Goal: Task Accomplishment & Management: Use online tool/utility

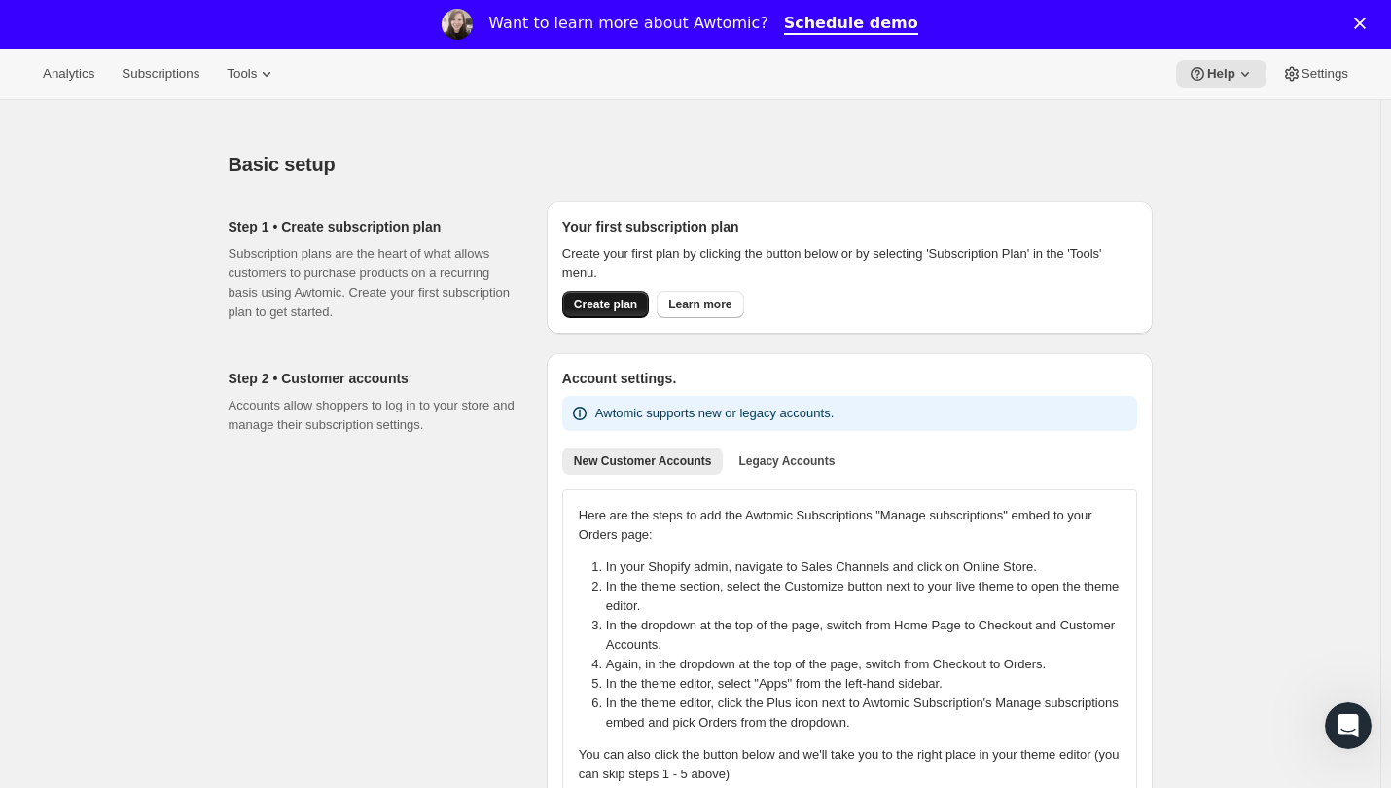
click at [608, 313] on button "Create plan" at bounding box center [605, 304] width 87 height 27
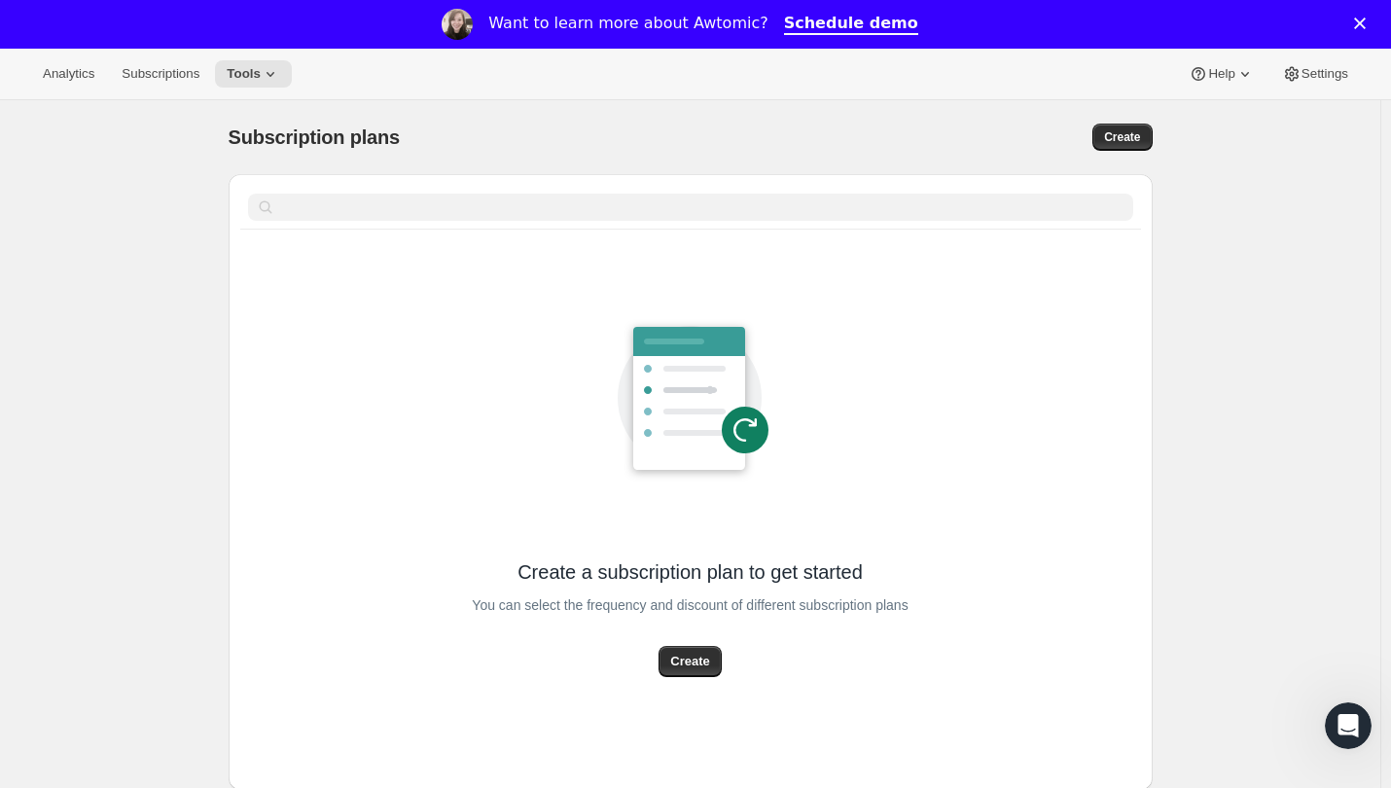
scroll to position [97, 0]
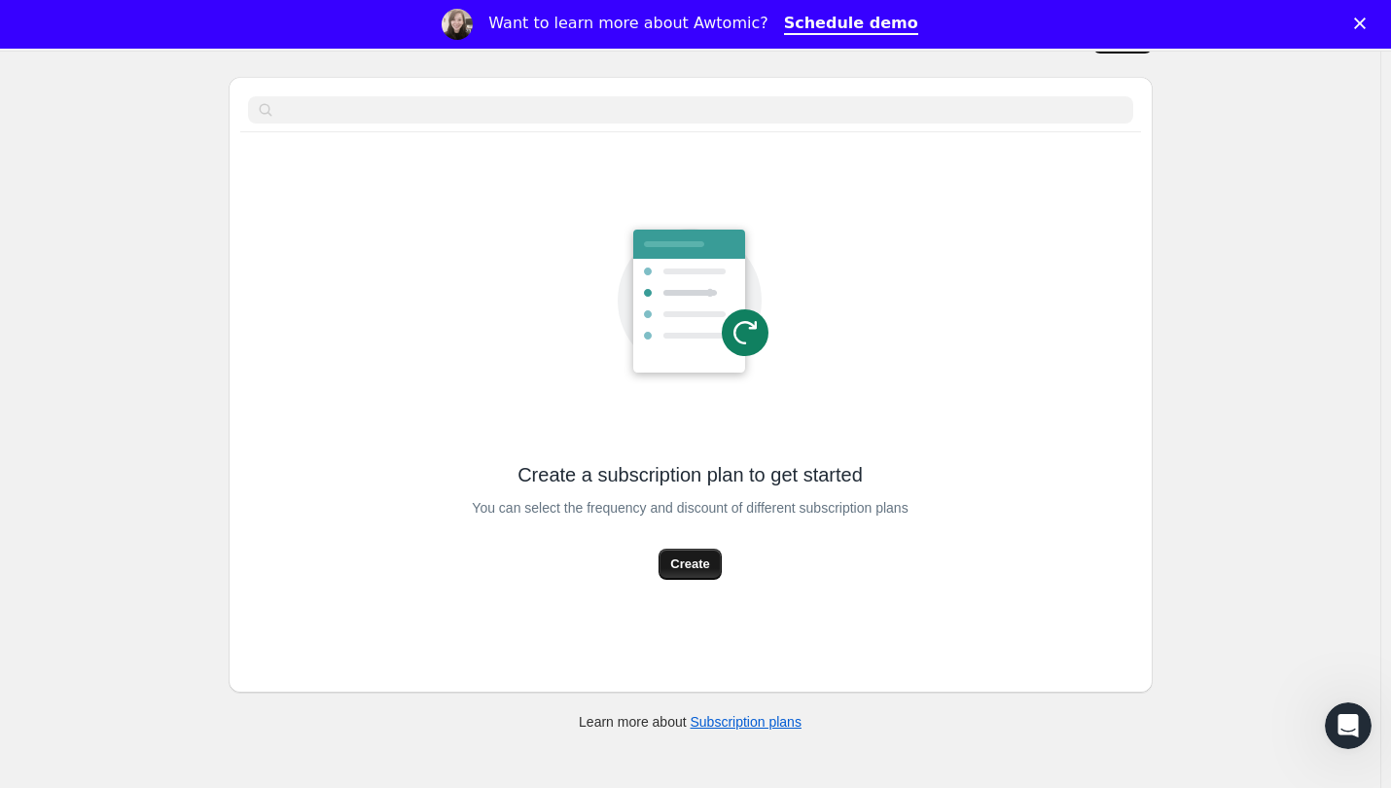
click at [701, 544] on button "Create" at bounding box center [689, 563] width 62 height 31
select select "WEEK"
select select "MONTH"
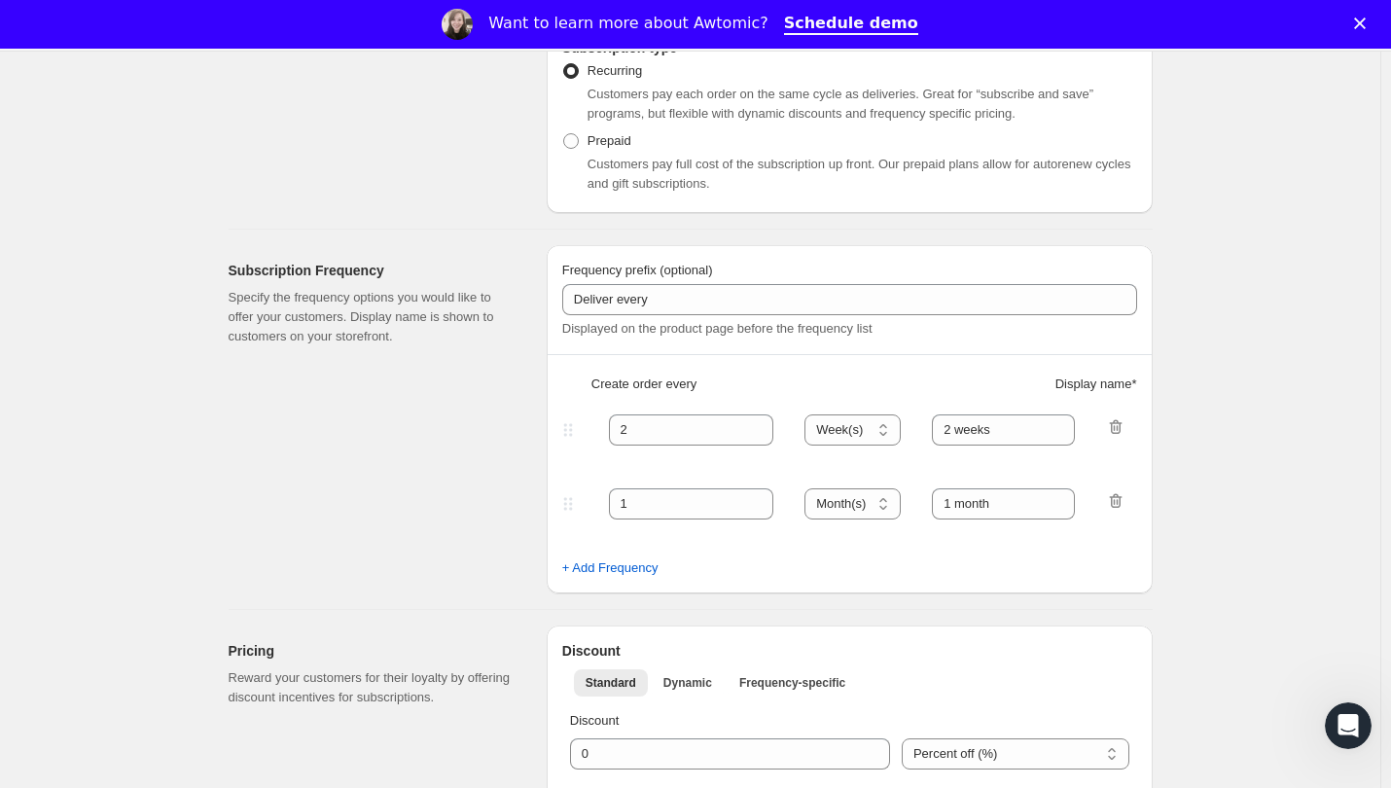
scroll to position [389, 0]
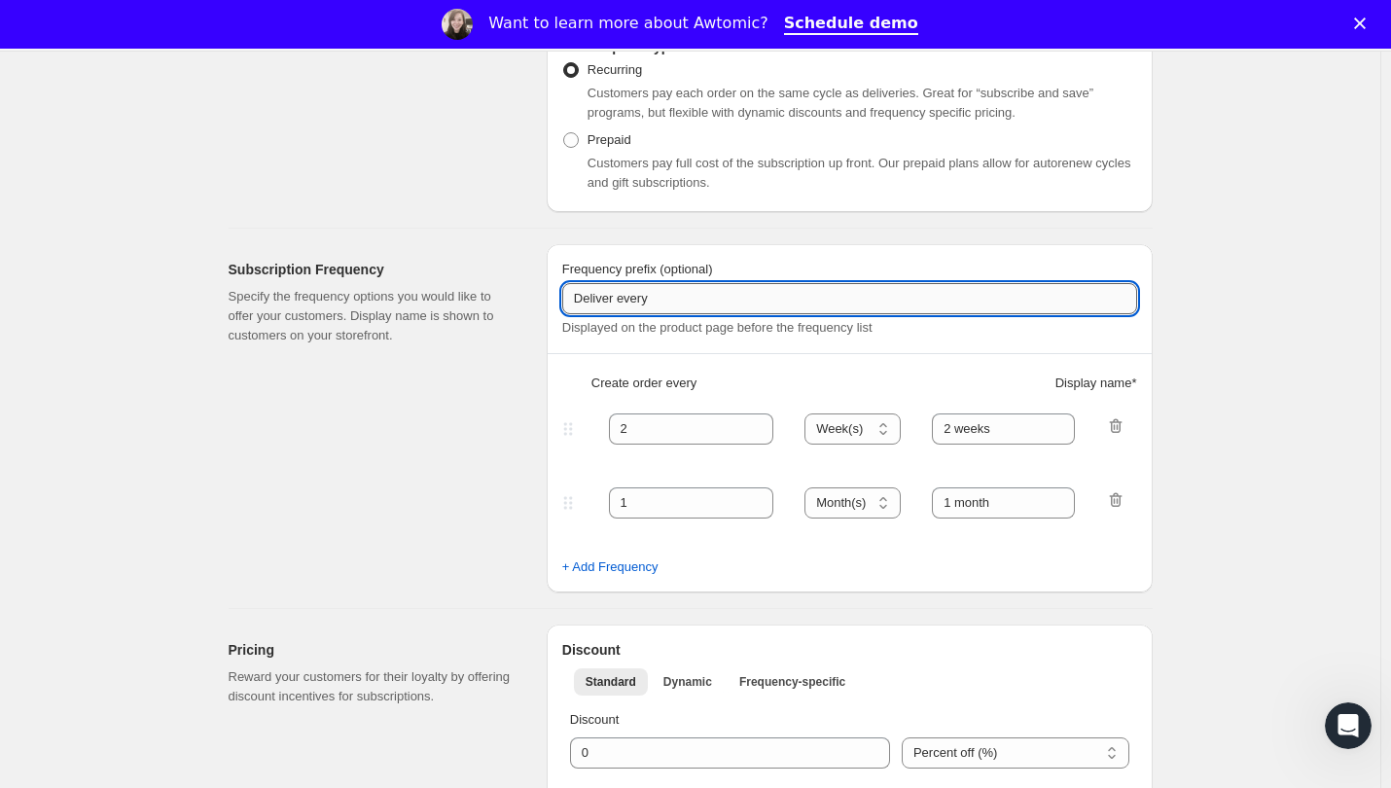
click at [660, 310] on input "Deliver every" at bounding box center [849, 298] width 575 height 31
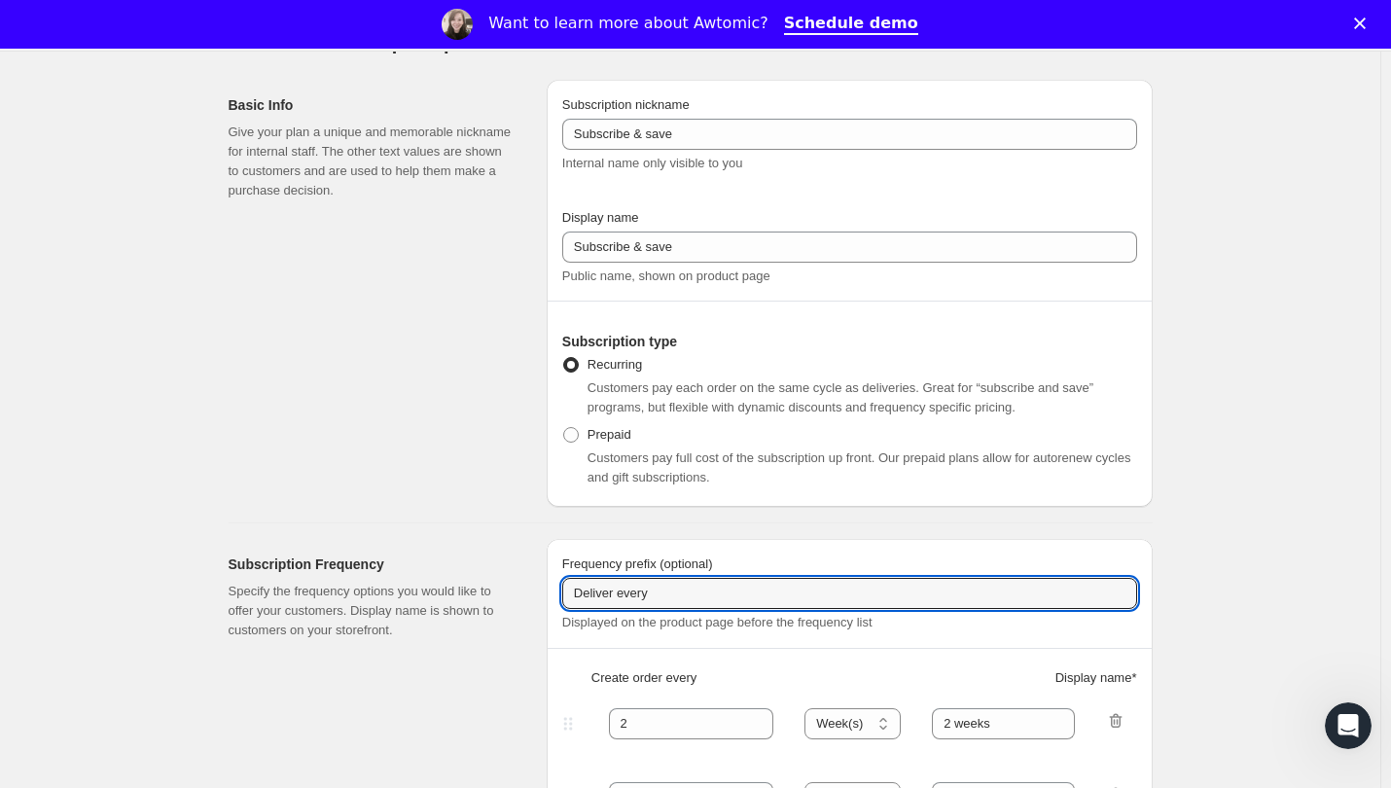
scroll to position [0, 0]
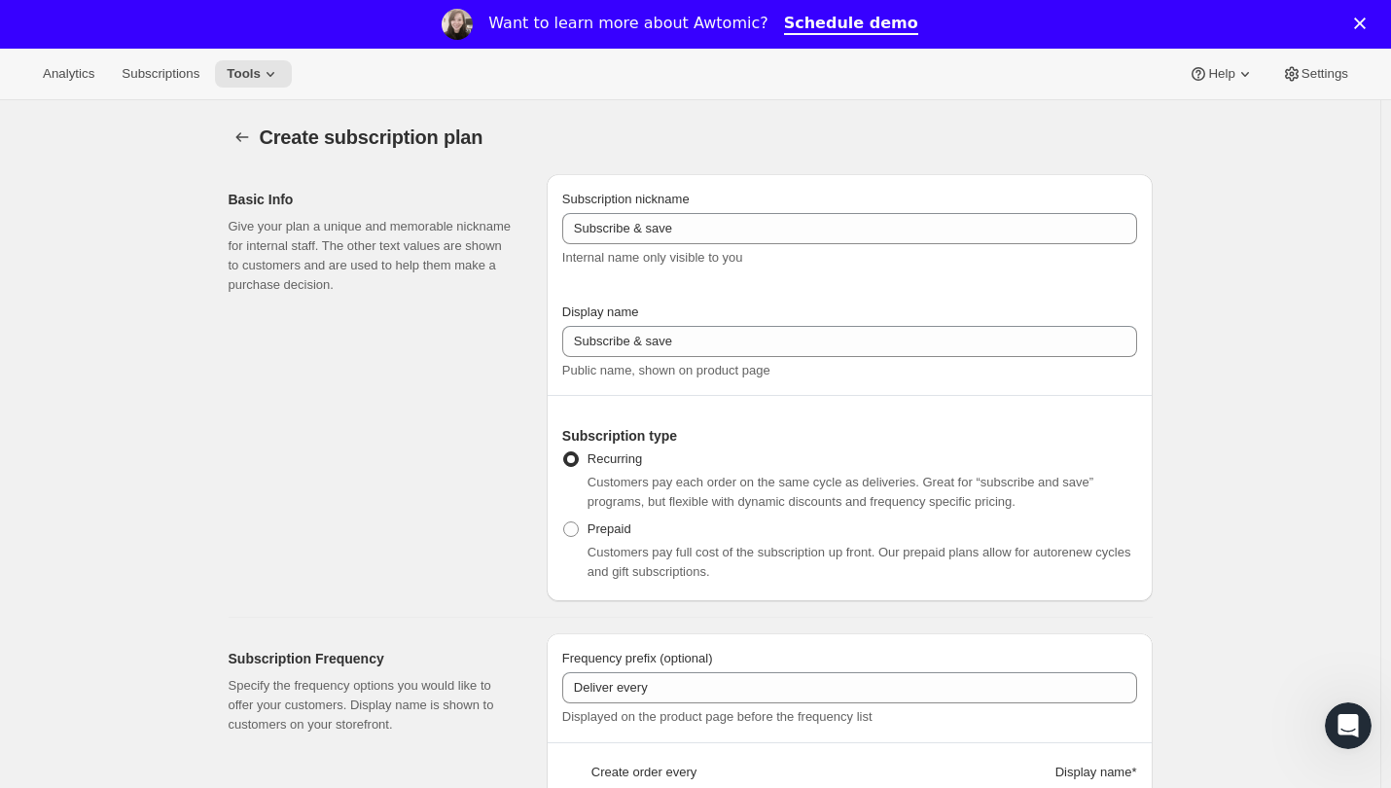
click at [636, 544] on span "Customers pay full cost of the subscription up front. Our prepaid plans allow f…" at bounding box center [859, 562] width 544 height 34
click at [587, 535] on label "Prepaid" at bounding box center [596, 528] width 69 height 27
click at [564, 522] on input "Prepaid" at bounding box center [563, 521] width 1 height 1
radio input "true"
select select "MONTH"
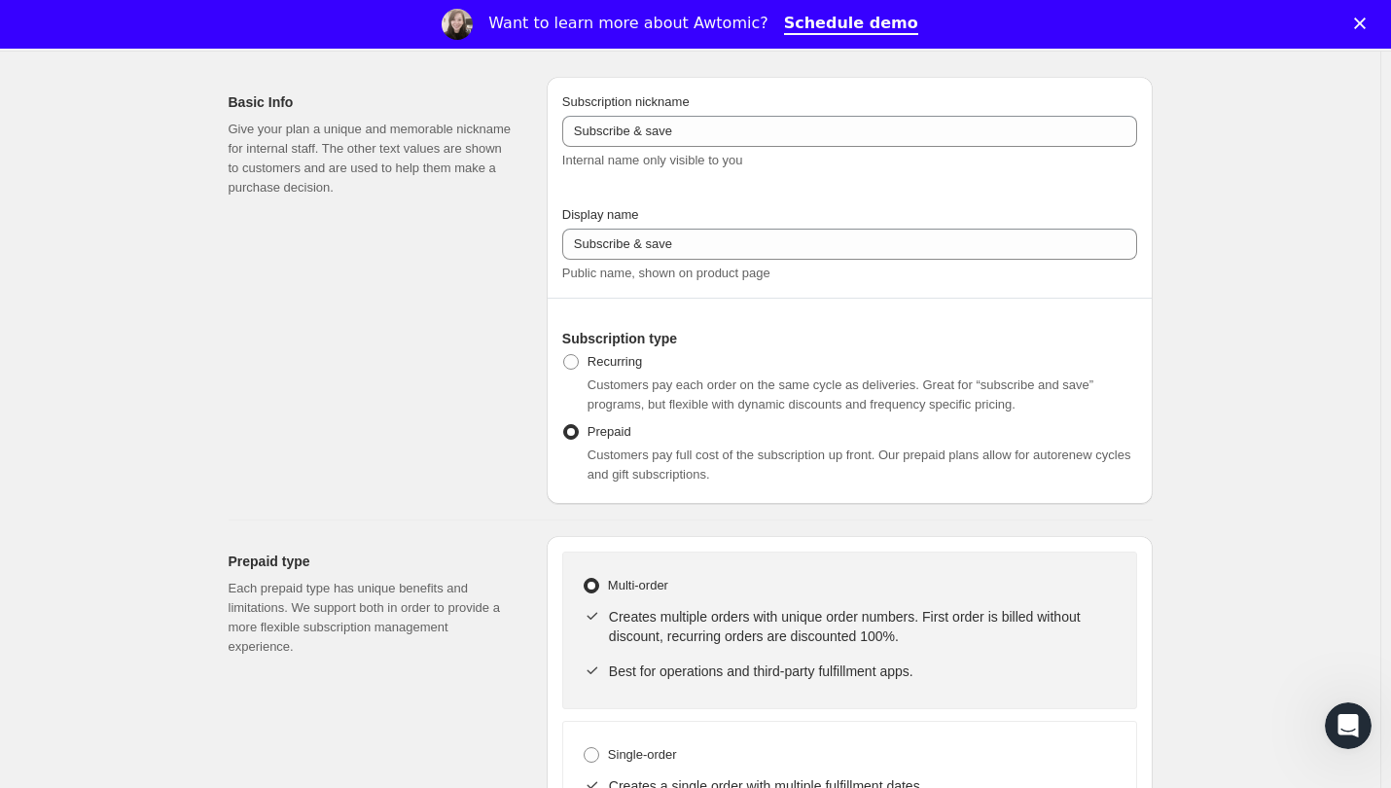
scroll to position [194, 0]
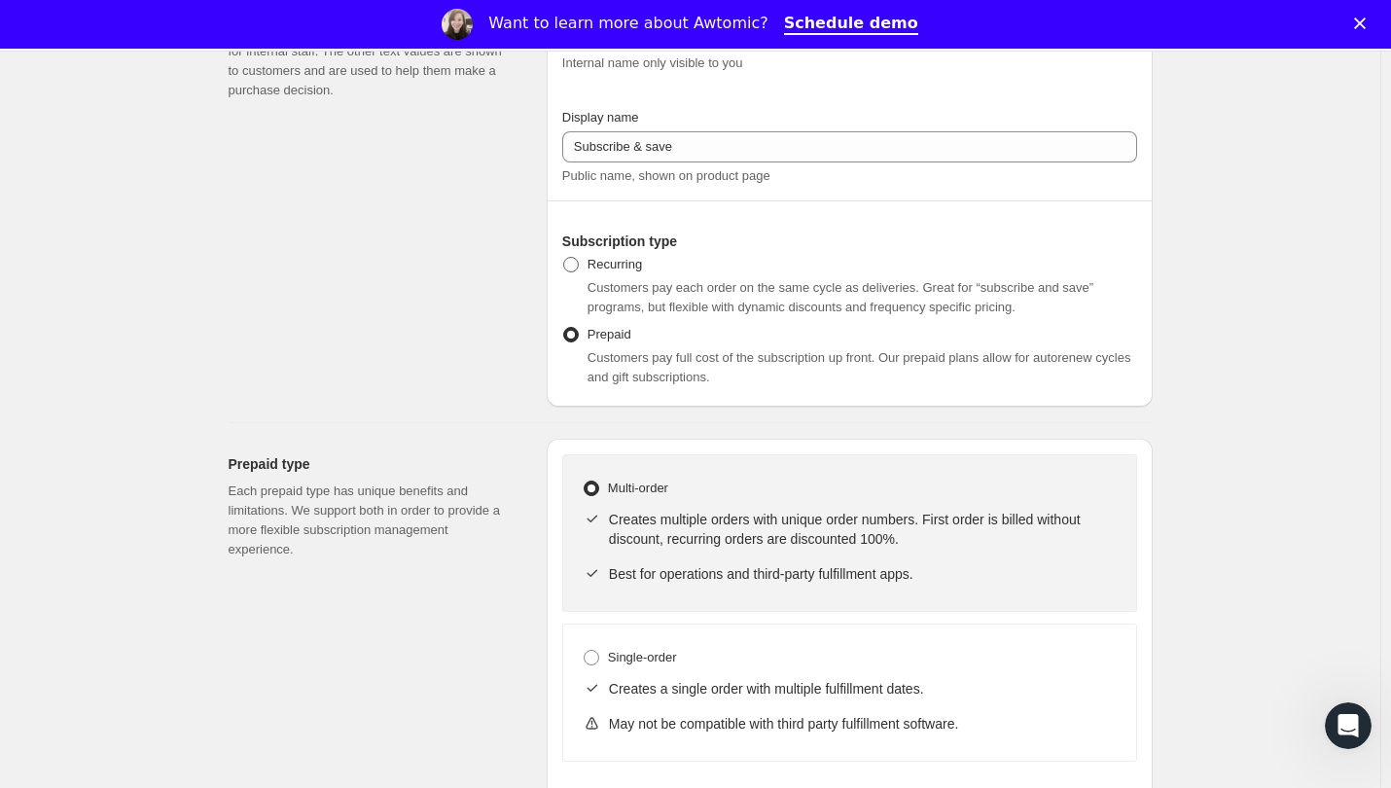
click at [570, 269] on span at bounding box center [571, 265] width 16 height 16
click at [564, 258] on input "Recurring" at bounding box center [563, 257] width 1 height 1
radio input "true"
select select "WEEK"
select select "MONTH"
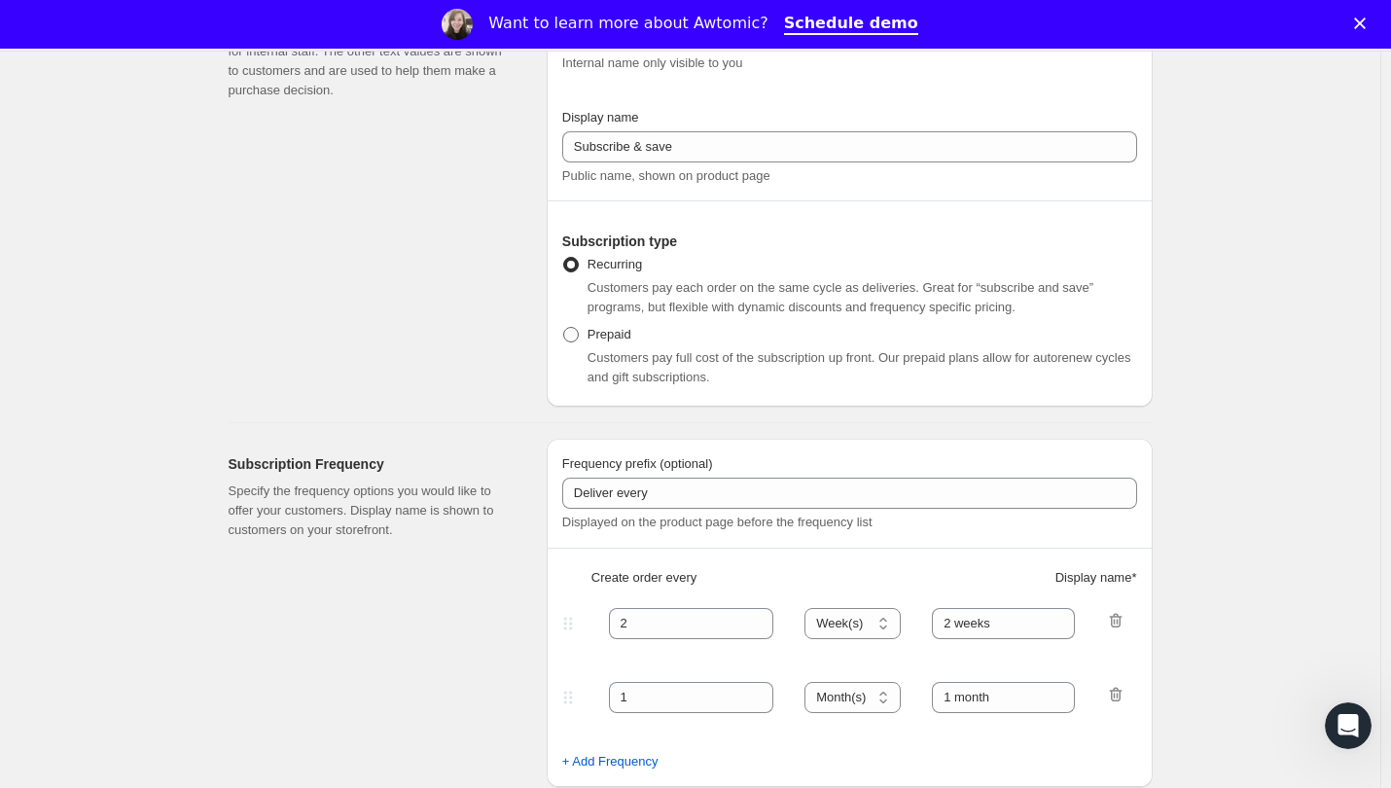
click at [577, 336] on span at bounding box center [571, 335] width 16 height 16
click at [564, 328] on input "Prepaid" at bounding box center [563, 327] width 1 height 1
radio input "true"
select select "MONTH"
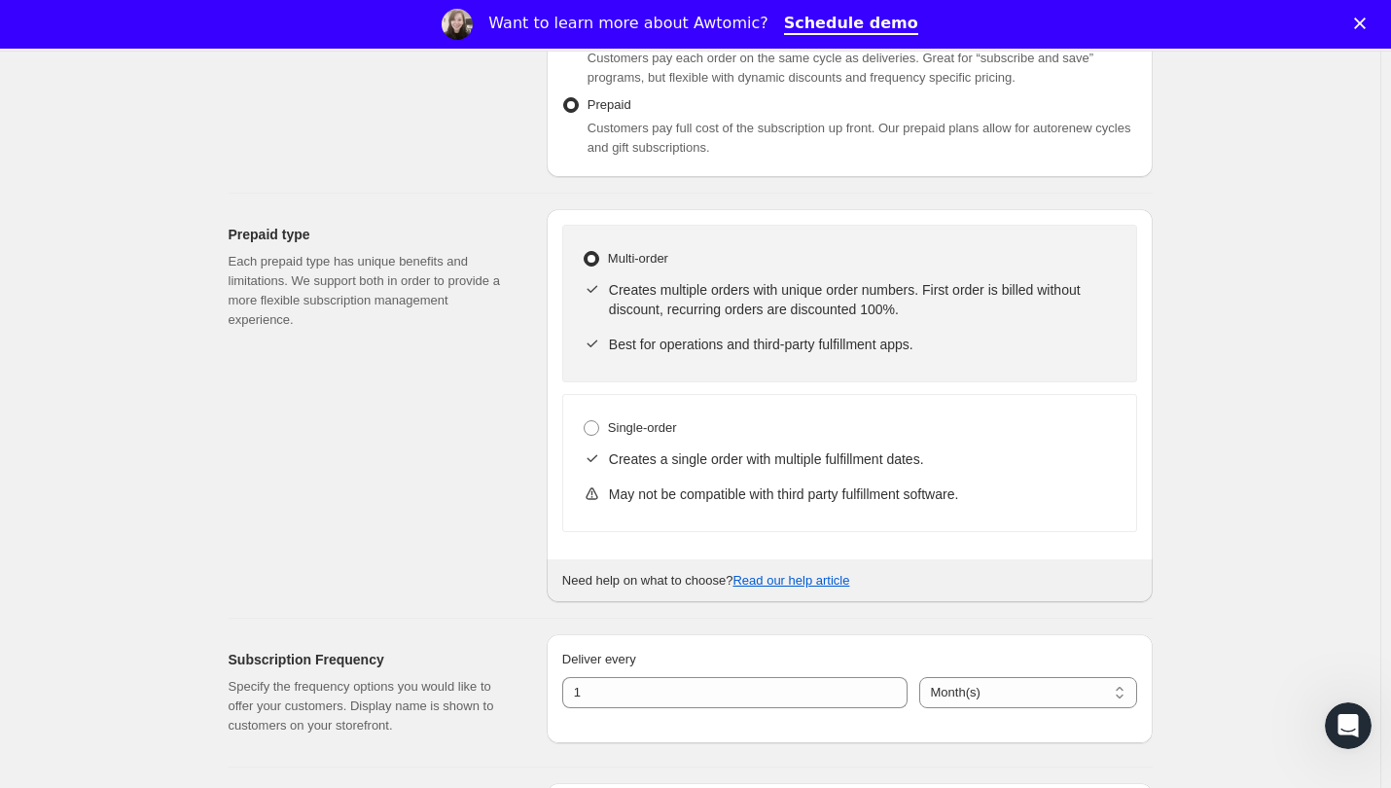
scroll to position [486, 0]
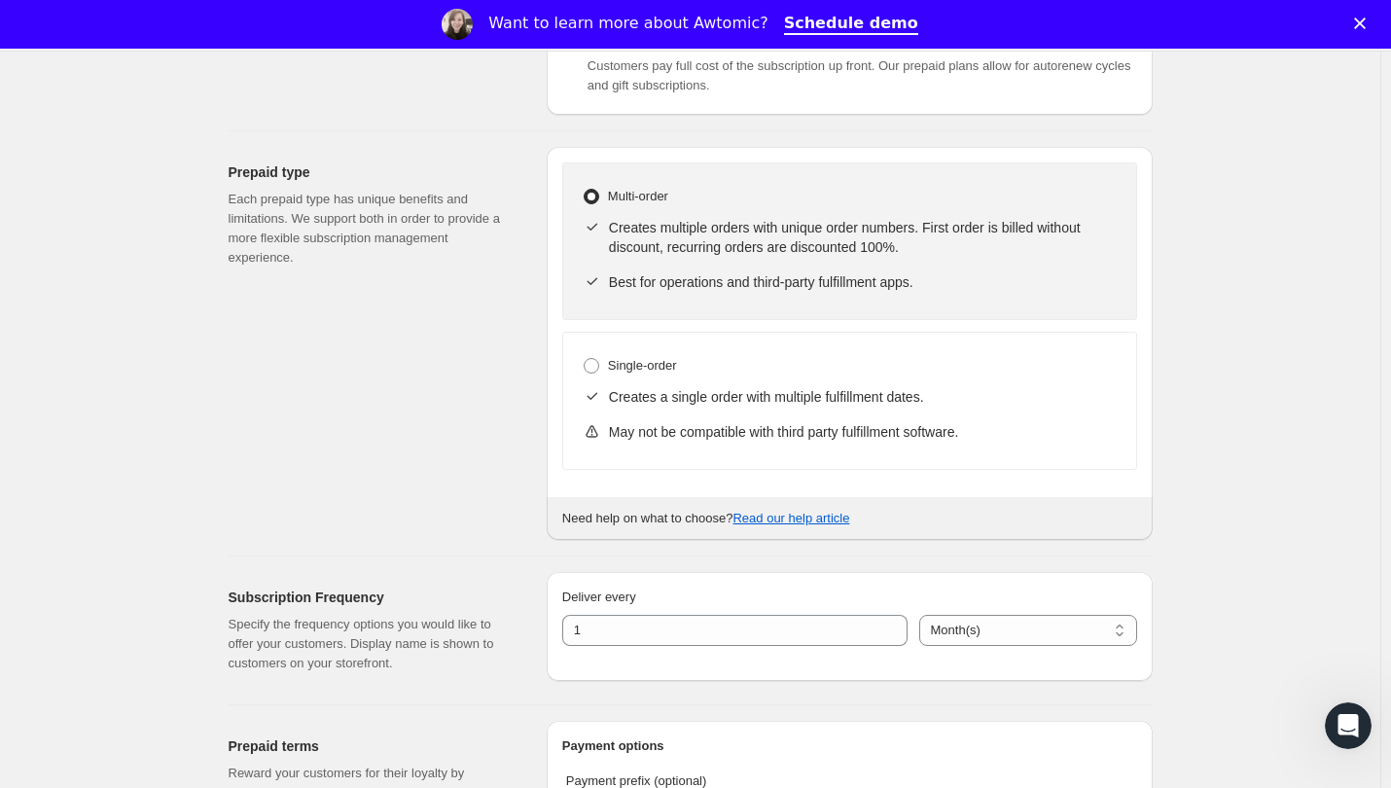
click at [664, 388] on p "Creates a single order with multiple fulfillment dates." at bounding box center [863, 396] width 508 height 19
click at [638, 397] on p "Creates a single order with multiple fulfillment dates." at bounding box center [863, 396] width 508 height 19
click at [628, 397] on p "Creates a single order with multiple fulfillment dates." at bounding box center [863, 396] width 508 height 19
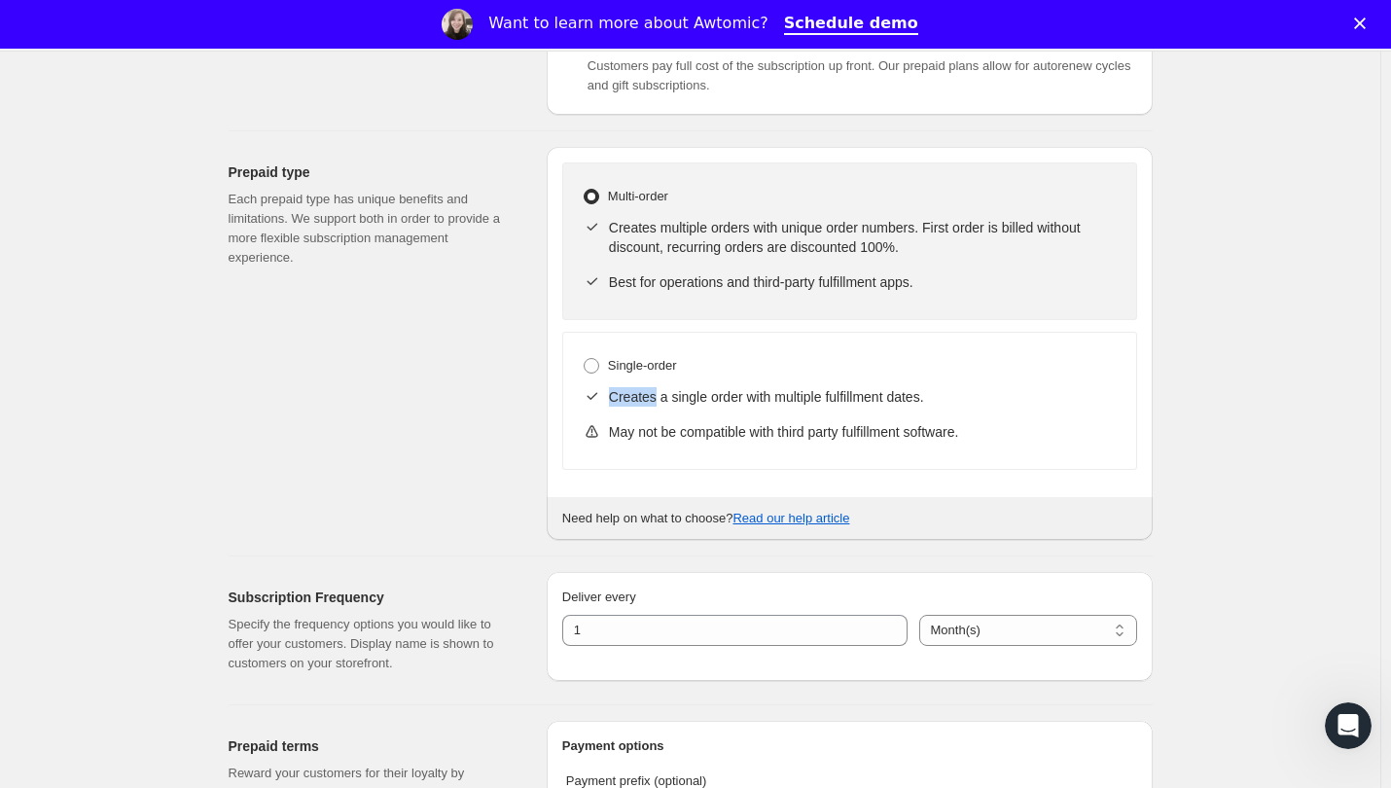
click at [669, 402] on p "Creates a single order with multiple fulfillment dates." at bounding box center [863, 396] width 508 height 19
click at [741, 406] on p "Creates a single order with multiple fulfillment dates." at bounding box center [863, 396] width 508 height 19
drag, startPoint x: 741, startPoint y: 406, endPoint x: 967, endPoint y: 410, distance: 225.7
click at [967, 410] on div "Creates a single order with multiple fulfillment dates." at bounding box center [849, 396] width 534 height 35
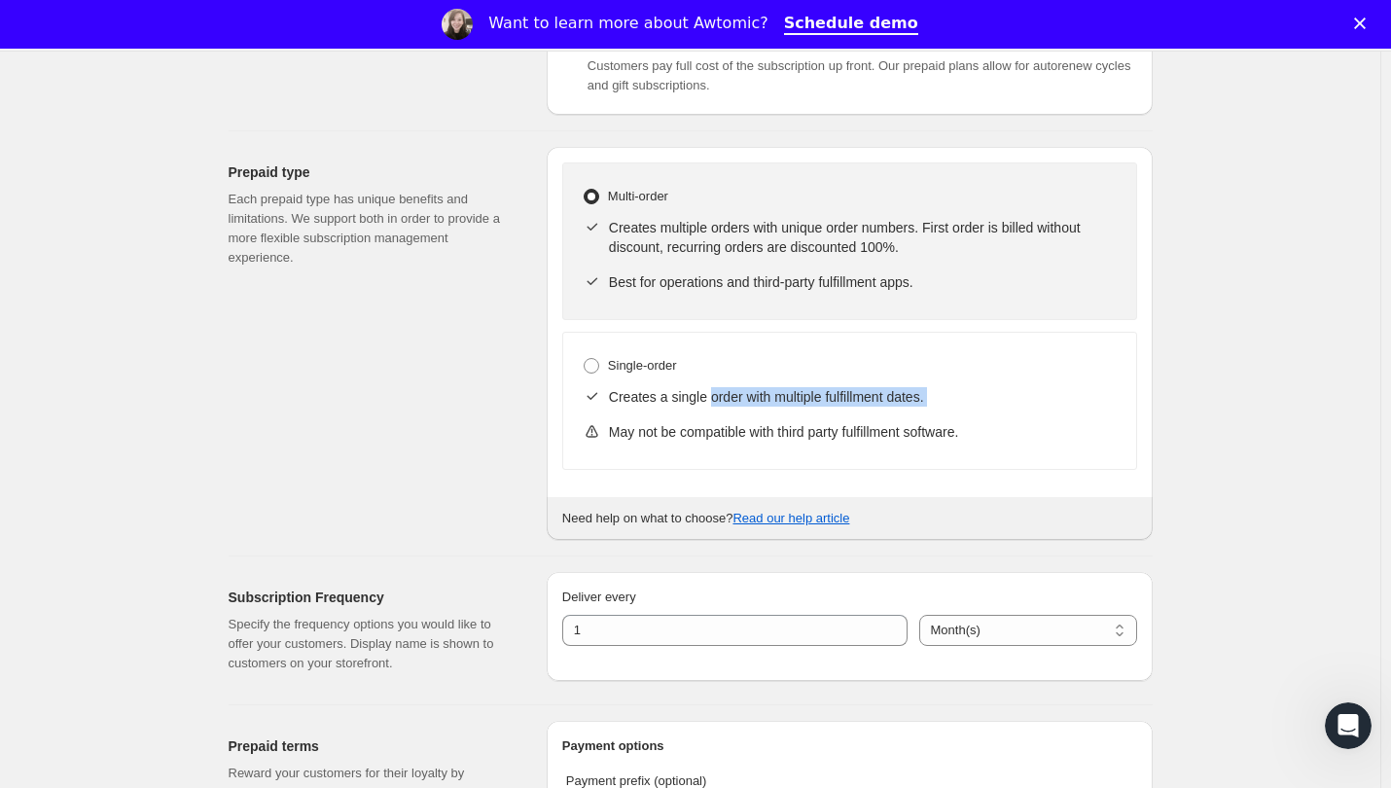
click at [967, 410] on div "Creates a single order with multiple fulfillment dates." at bounding box center [849, 396] width 534 height 35
click at [707, 443] on div "May not be compatible with third party fulfillment software." at bounding box center [849, 431] width 534 height 35
drag, startPoint x: 707, startPoint y: 443, endPoint x: 922, endPoint y: 443, distance: 214.9
click at [922, 443] on div "May not be compatible with third party fulfillment software." at bounding box center [849, 431] width 534 height 35
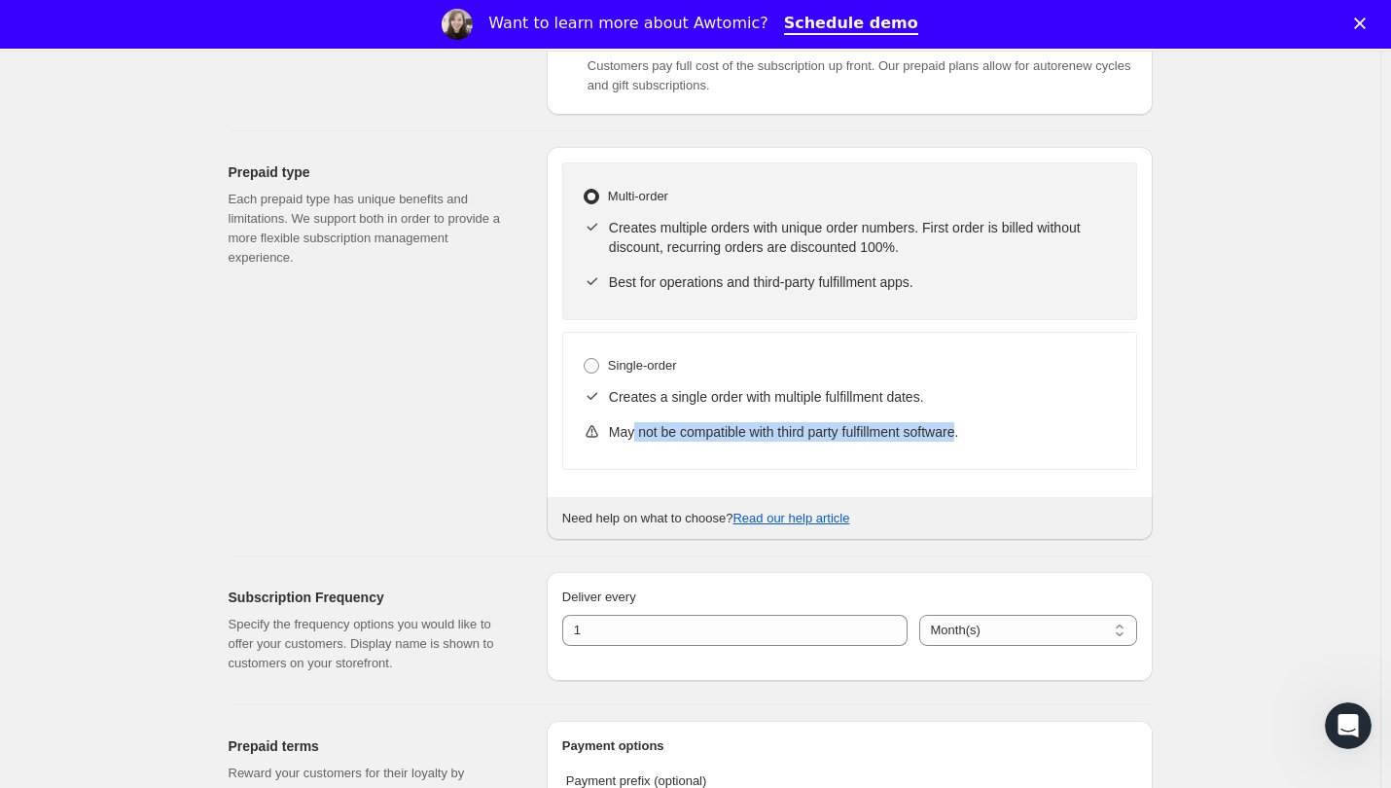
drag, startPoint x: 922, startPoint y: 443, endPoint x: 641, endPoint y: 447, distance: 281.1
click at [641, 447] on div "May not be compatible with third party fulfillment software." at bounding box center [849, 431] width 534 height 35
click at [632, 443] on div "May not be compatible with third party fulfillment software." at bounding box center [849, 431] width 534 height 35
drag, startPoint x: 632, startPoint y: 443, endPoint x: 936, endPoint y: 442, distance: 304.4
click at [936, 442] on div "May not be compatible with third party fulfillment software." at bounding box center [849, 431] width 534 height 35
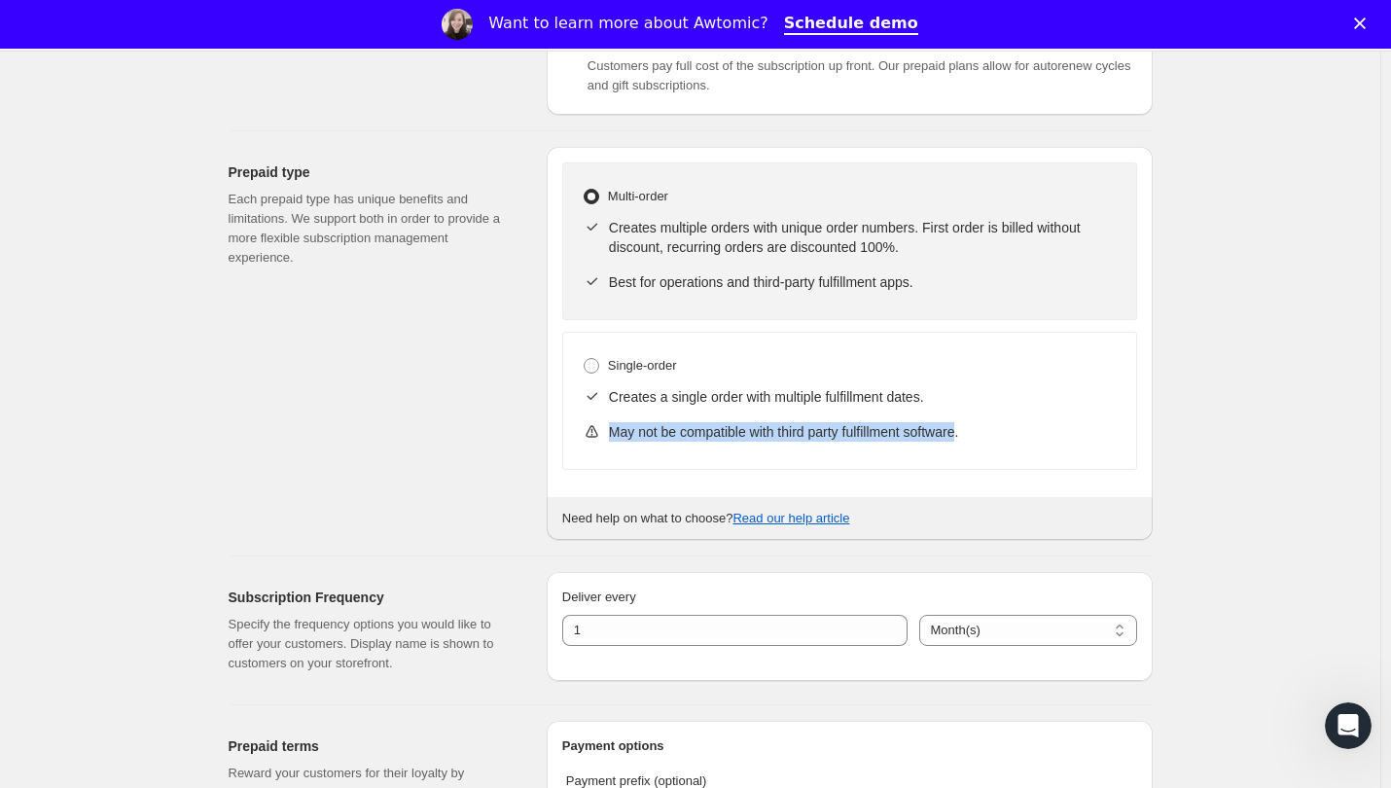
click at [936, 442] on div "May not be compatible with third party fulfillment software." at bounding box center [849, 431] width 534 height 35
click at [615, 368] on span "Single-order" at bounding box center [642, 365] width 69 height 15
click at [584, 359] on input "Single-order" at bounding box center [583, 358] width 1 height 1
radio input "true"
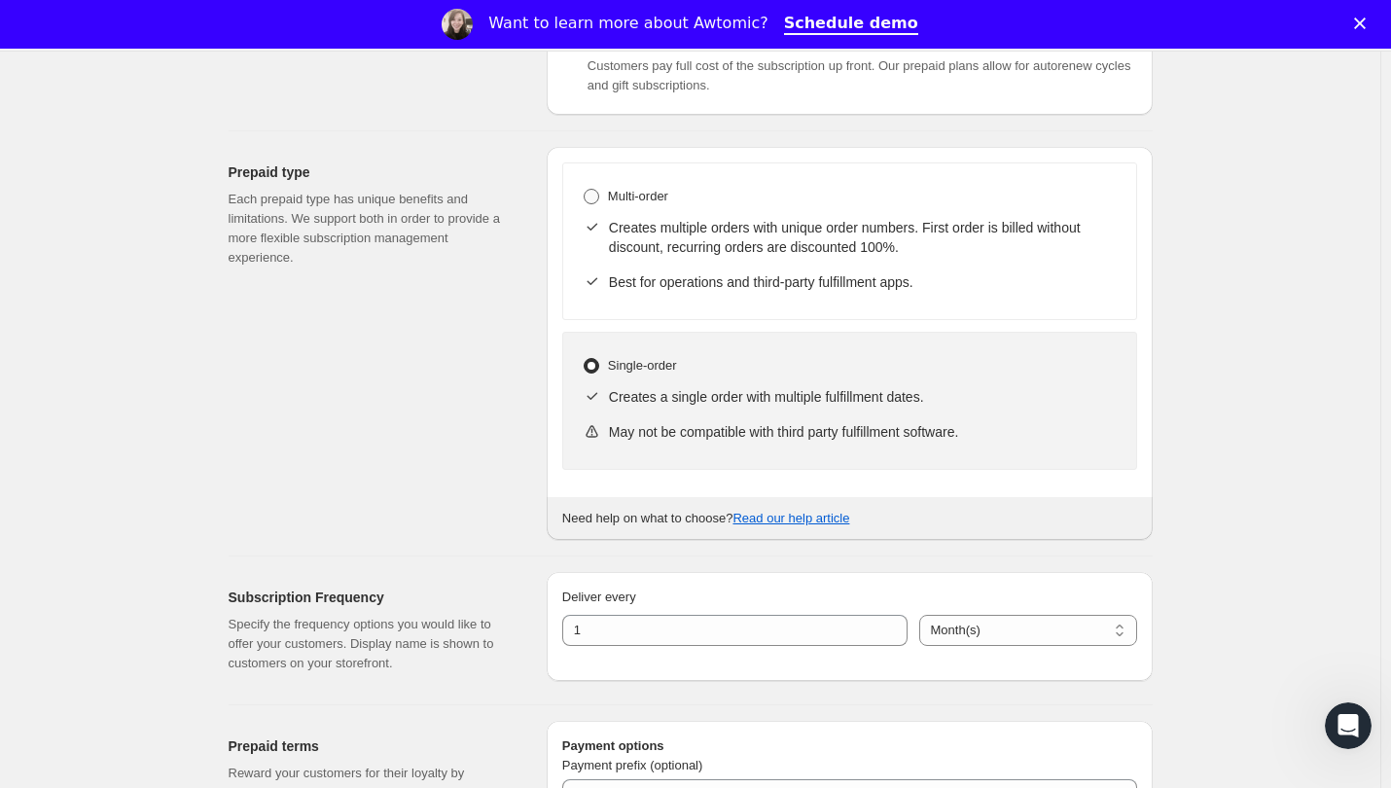
click at [629, 201] on span "Multi-order" at bounding box center [638, 196] width 60 height 15
click at [584, 190] on input "Multi-order" at bounding box center [583, 189] width 1 height 1
radio input "true"
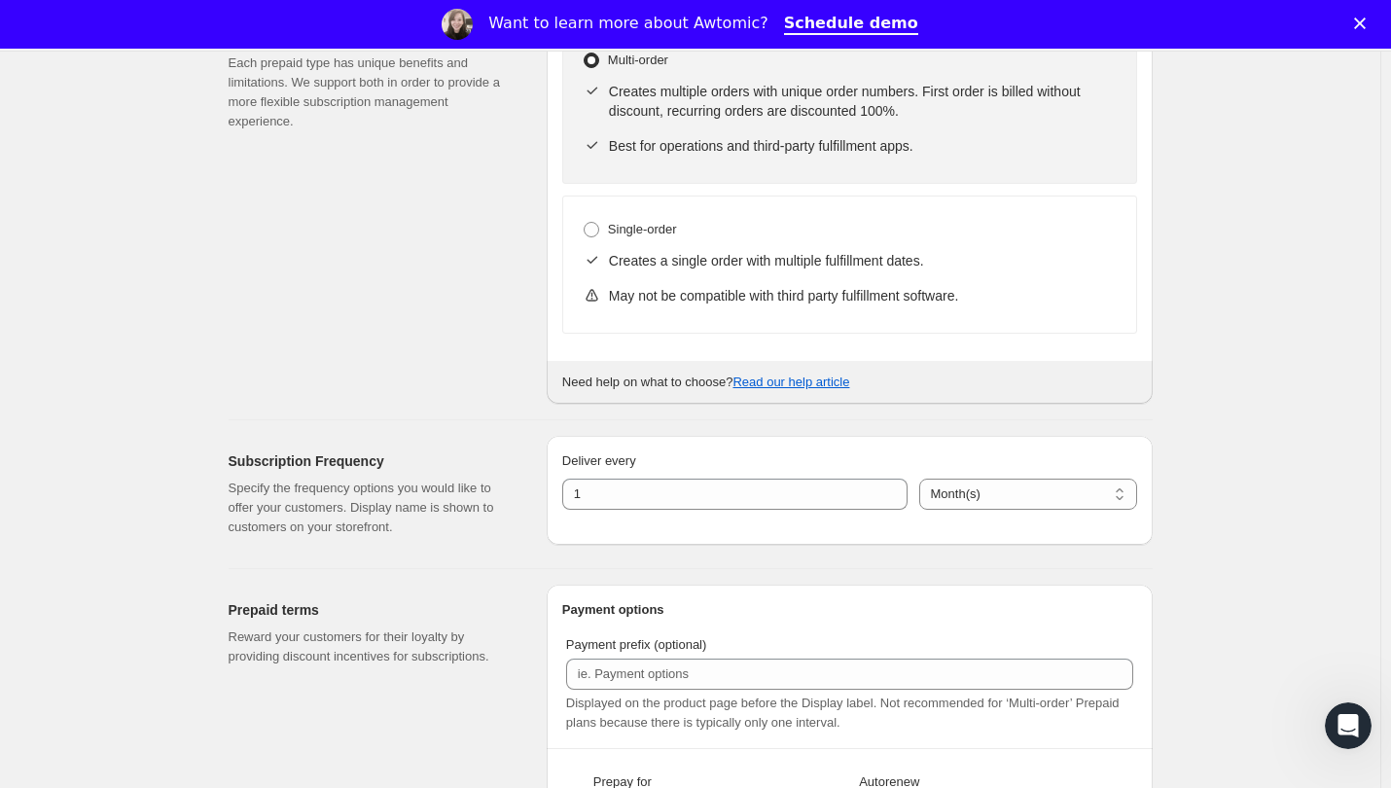
scroll to position [778, 0]
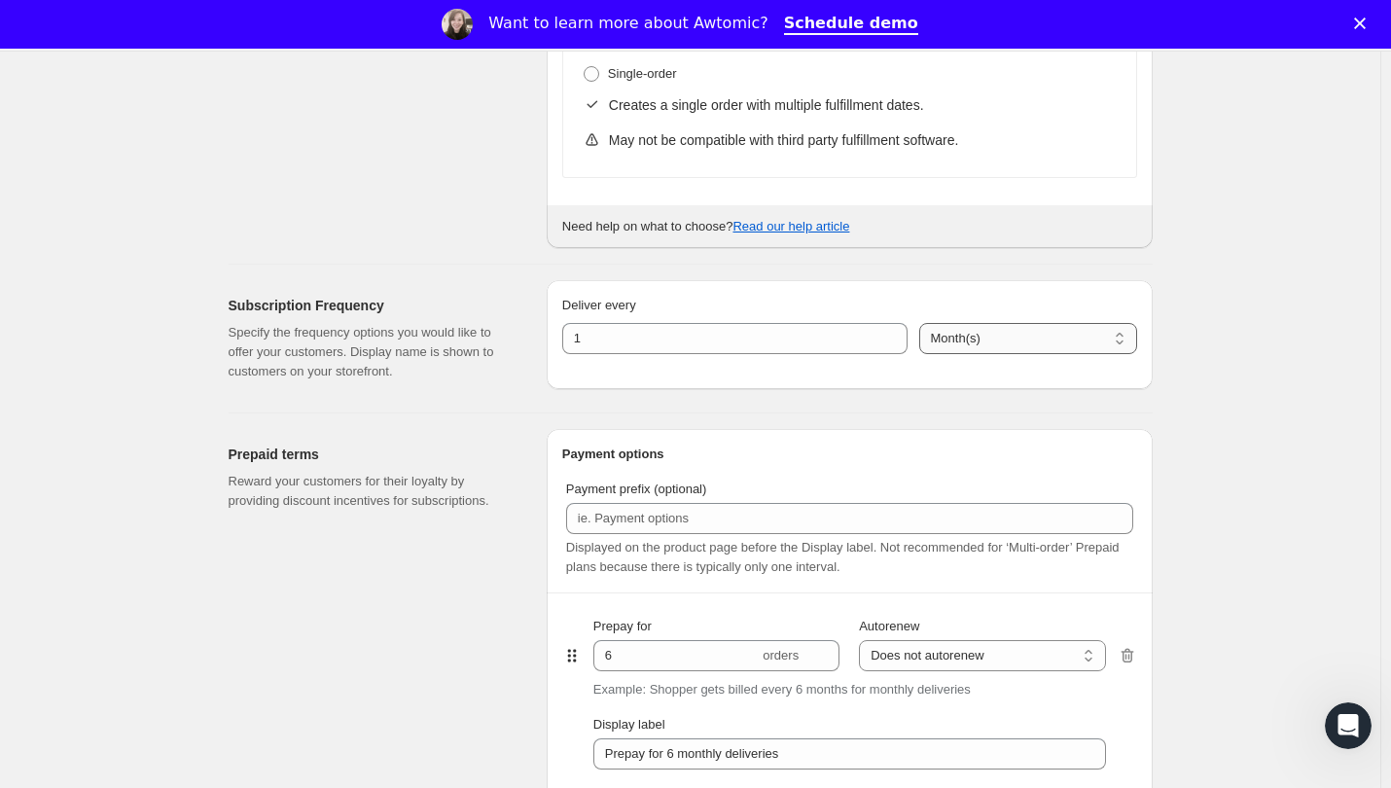
click at [959, 338] on select "Day(s) Week(s) Month(s) Year(s)" at bounding box center [1028, 338] width 218 height 31
click at [951, 280] on div "Deliver every 1 Day(s) Week(s) Month(s) Year(s) Month(s)" at bounding box center [850, 334] width 606 height 109
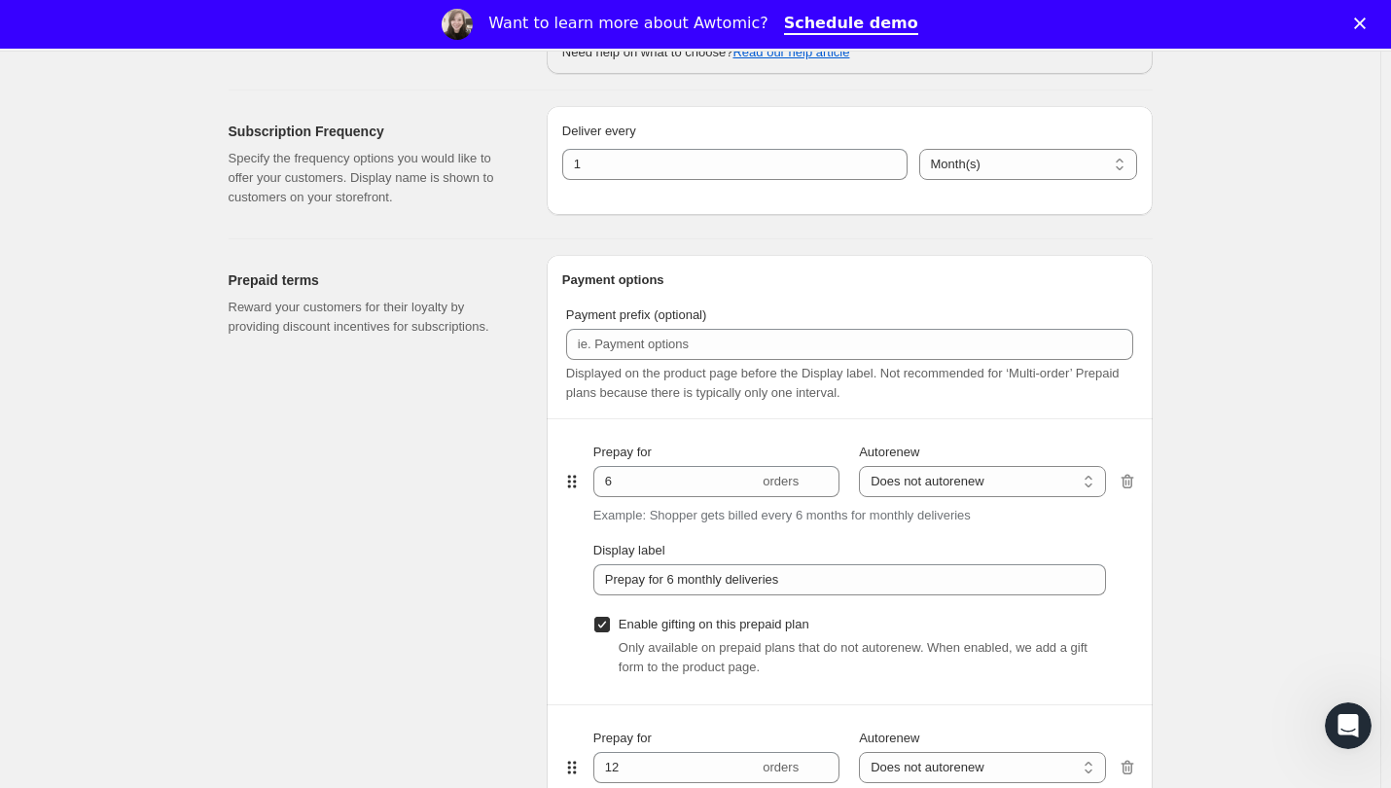
scroll to position [972, 0]
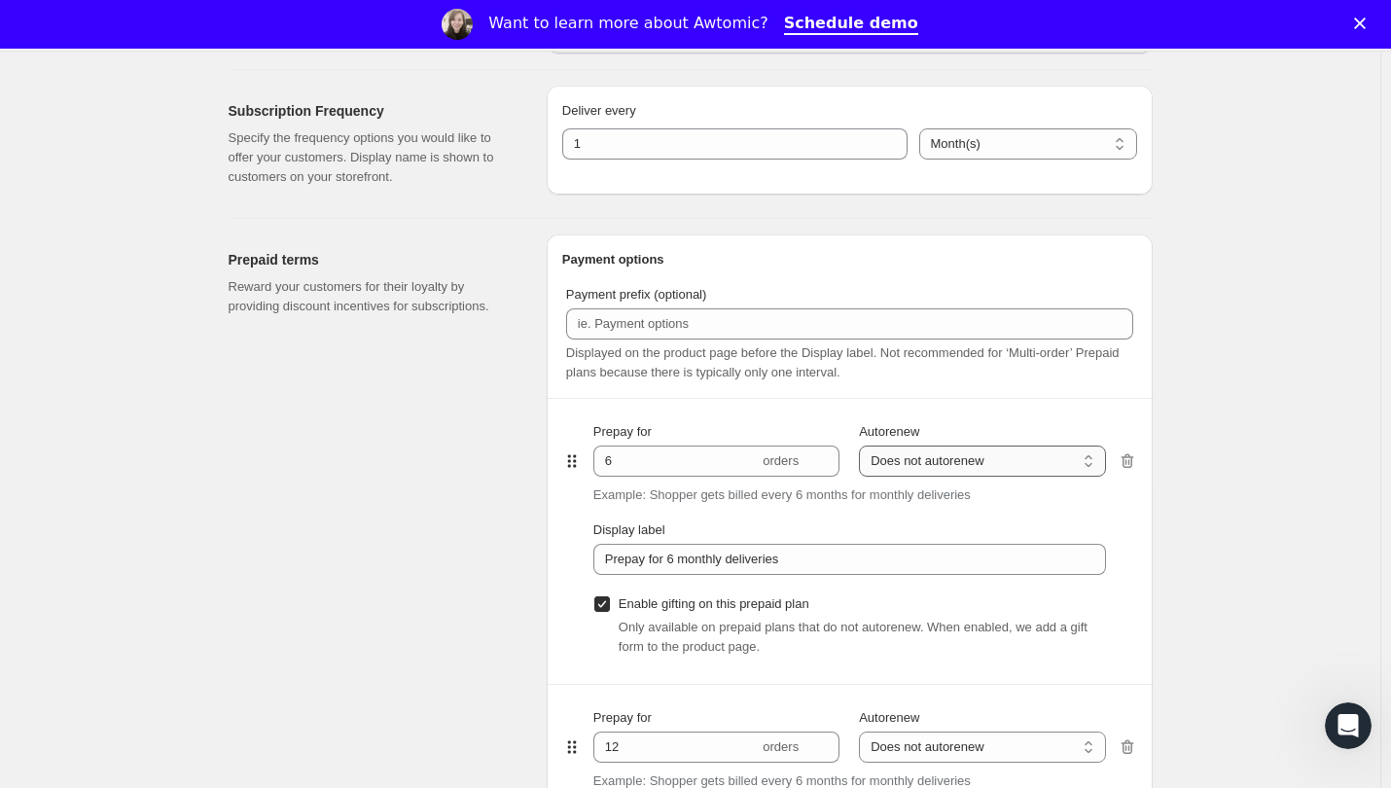
click at [925, 460] on select "Does not autorenew Renews after prepaid period" at bounding box center [982, 460] width 246 height 31
click at [911, 383] on div "Payment prefix (optional) Displayed on the product page before the Display labe…" at bounding box center [849, 649] width 575 height 728
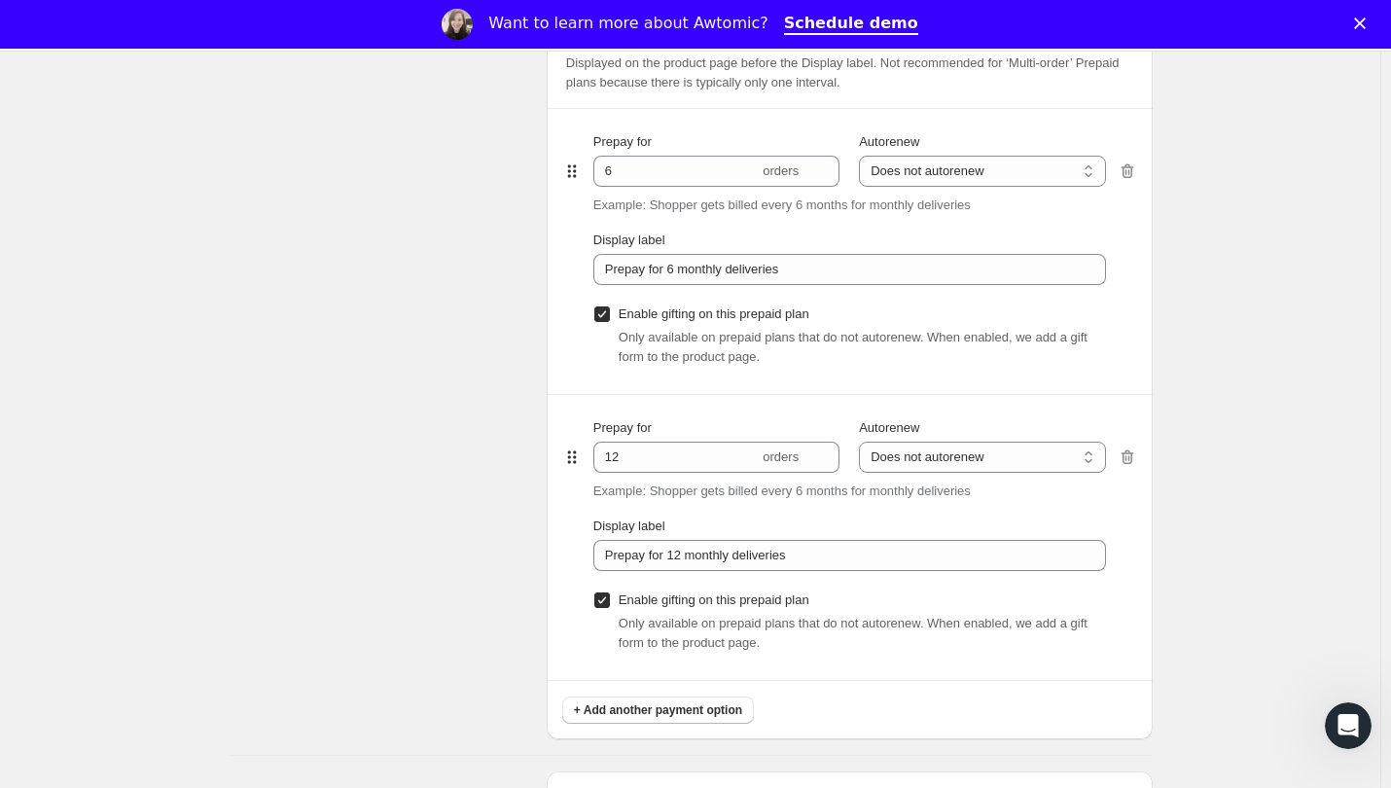
scroll to position [1264, 0]
click at [935, 179] on select "Does not autorenew Renews after prepaid period" at bounding box center [982, 169] width 246 height 31
click at [934, 102] on div "Payment prefix (optional) Displayed on the product page before the Display labe…" at bounding box center [849, 357] width 575 height 728
click at [697, 213] on div "Prepay for 6 orders Autorenew Does not autorenew Renews after prepaid period Do…" at bounding box center [849, 249] width 512 height 285
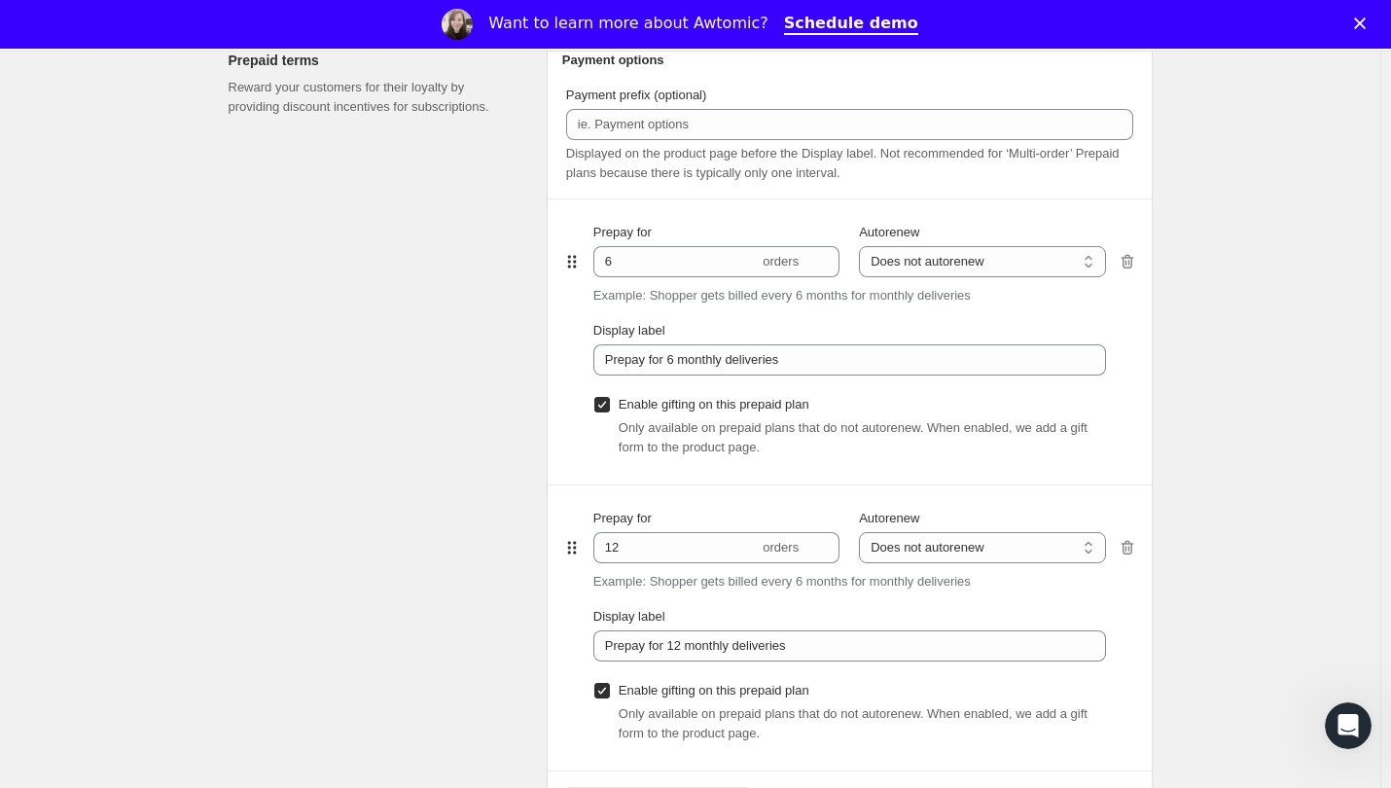
scroll to position [1167, 0]
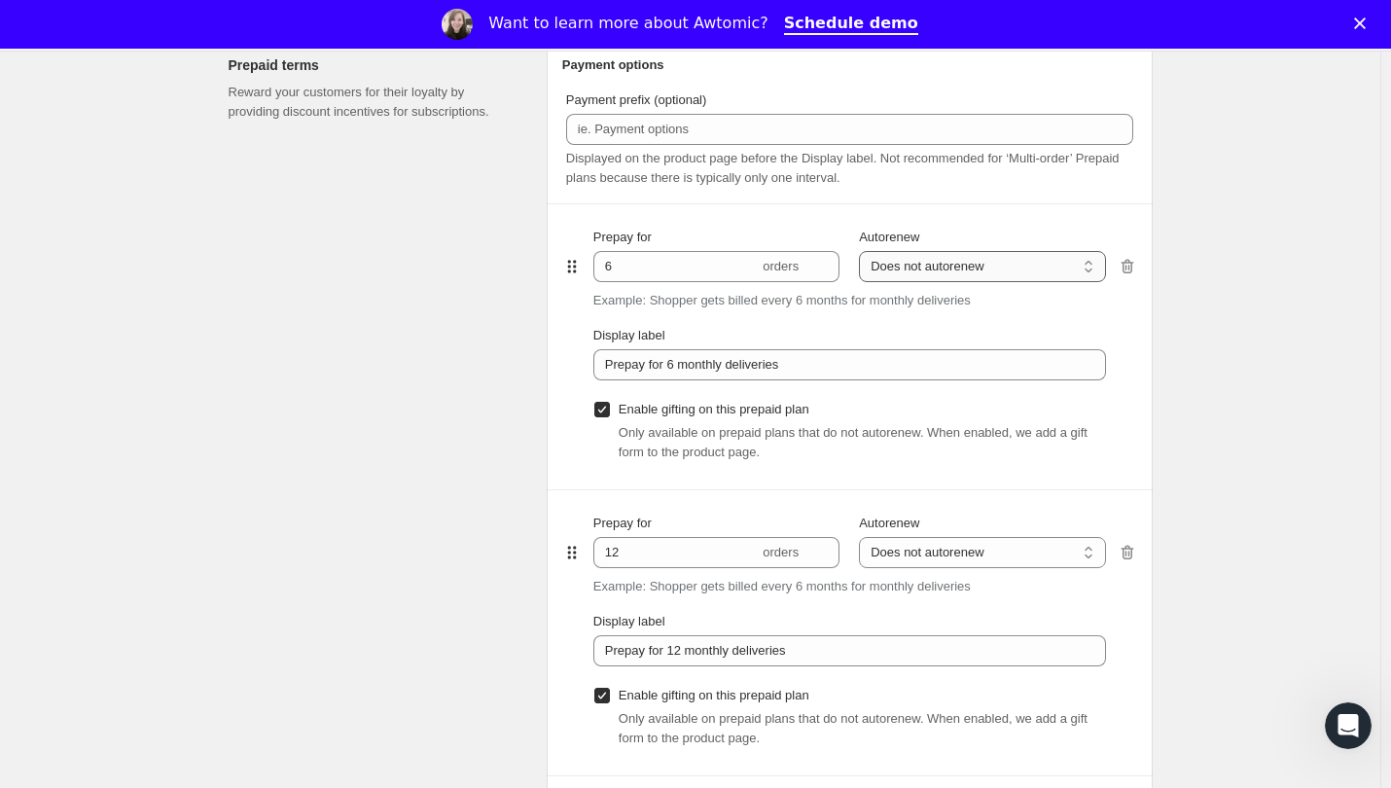
click at [908, 280] on select "Does not autorenew Renews after prepaid period" at bounding box center [982, 266] width 246 height 31
select select "ENABLED"
click at [864, 251] on select "Does not autorenew Renews after prepaid period" at bounding box center [982, 266] width 246 height 31
type input "Prepay for 6 monthly deliveries, Autorenews"
checkbox input "false"
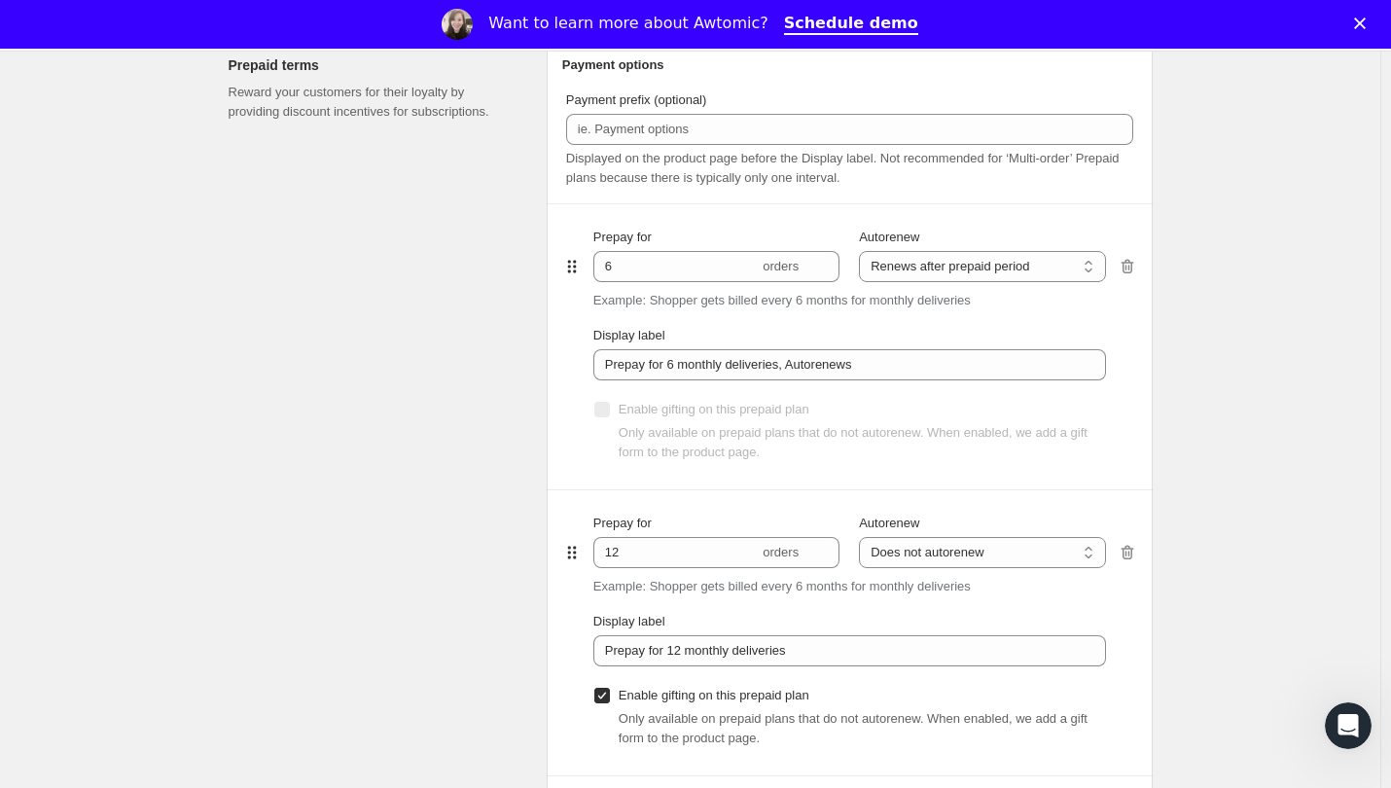
click at [918, 284] on div "Prepay for 6 orders Autorenew Does not autorenew Renews after prepaid period Re…" at bounding box center [849, 346] width 512 height 285
click at [917, 280] on select "Does not autorenew Renews after prepaid period" at bounding box center [982, 266] width 246 height 31
select select "DISABLED"
click at [864, 251] on select "Does not autorenew Renews after prepaid period" at bounding box center [982, 266] width 246 height 31
type input "Prepay for 6 monthly deliveries"
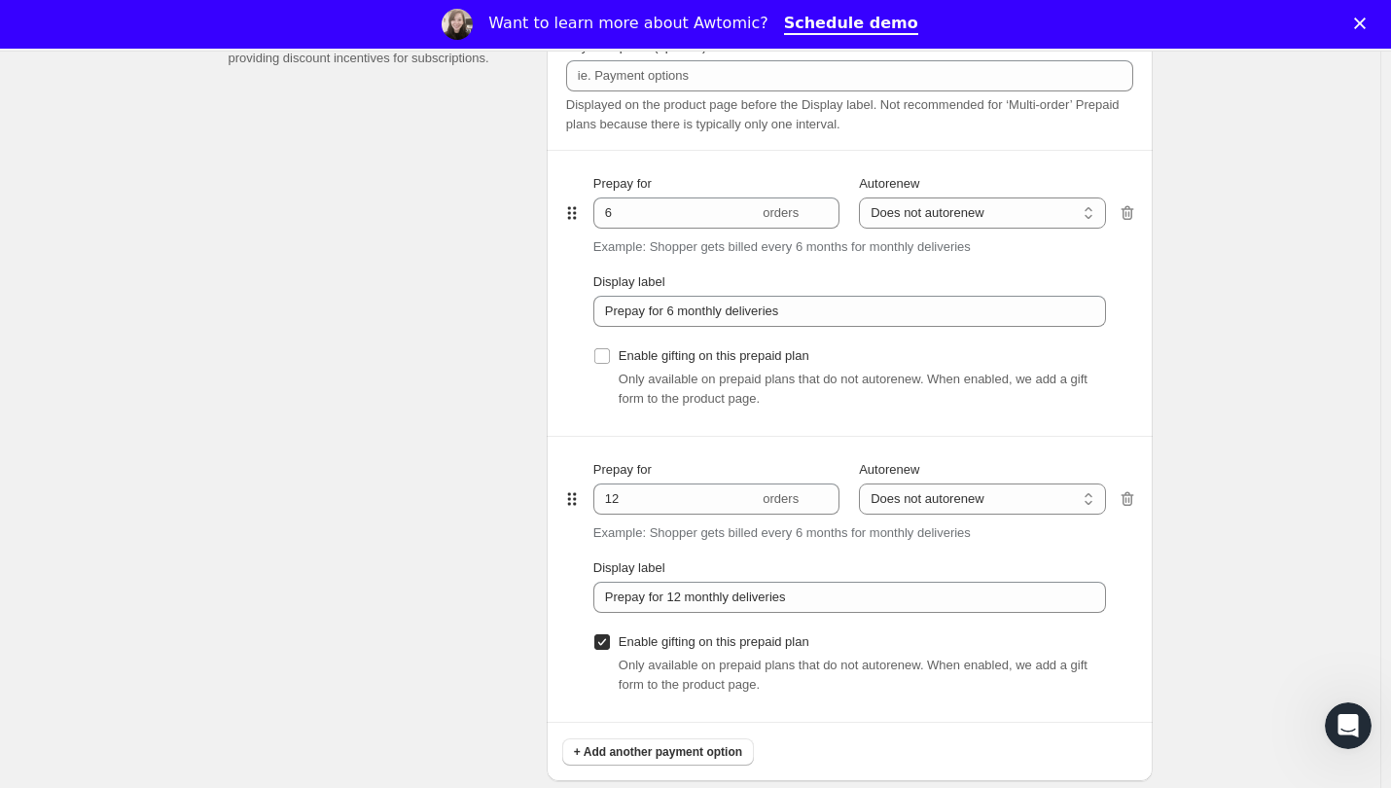
scroll to position [1264, 0]
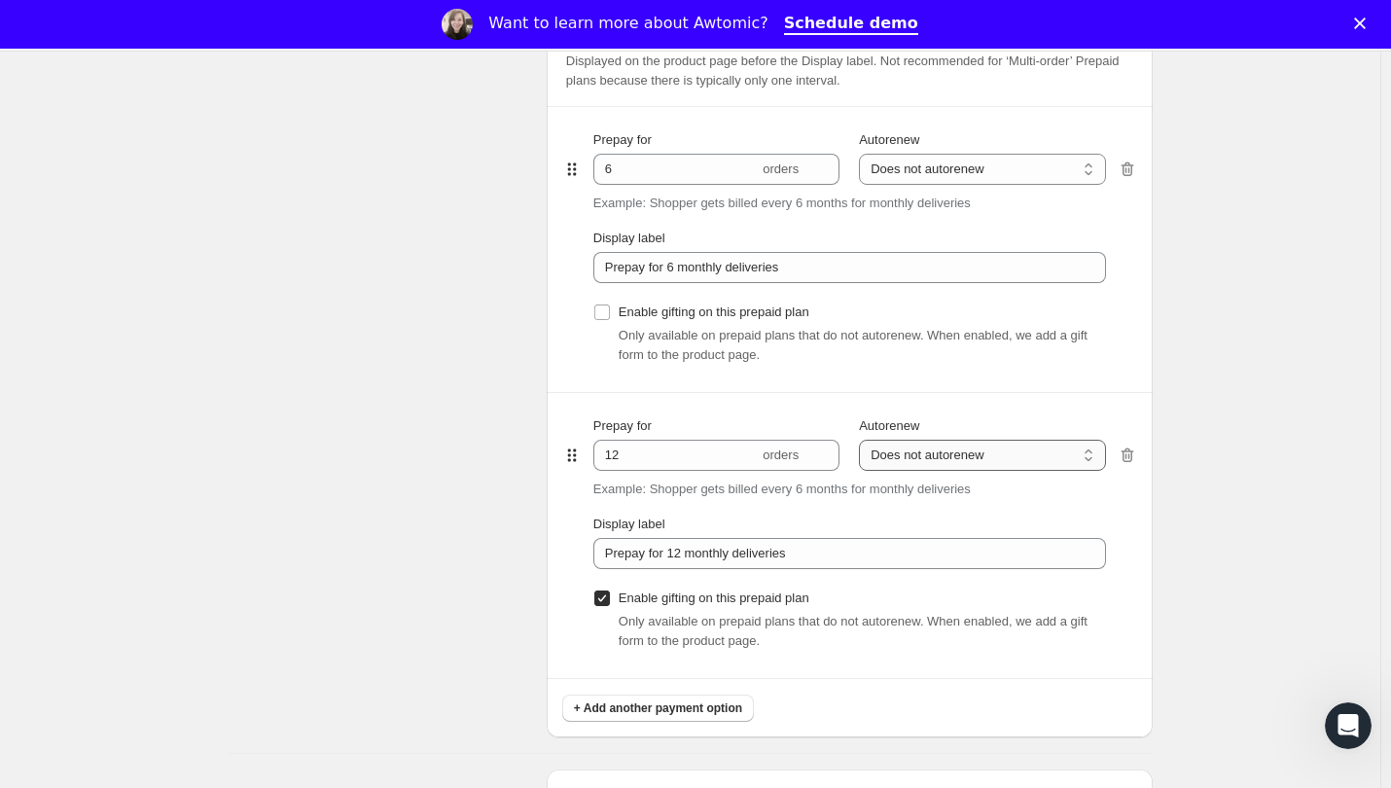
click at [912, 456] on select "Does not autorenew Renews after prepaid period" at bounding box center [982, 455] width 246 height 31
select select "ENABLED"
click at [864, 440] on select "Does not autorenew Renews after prepaid period" at bounding box center [982, 455] width 246 height 31
type input "Prepay for 12 monthly deliveries, Autorenews"
checkbox input "false"
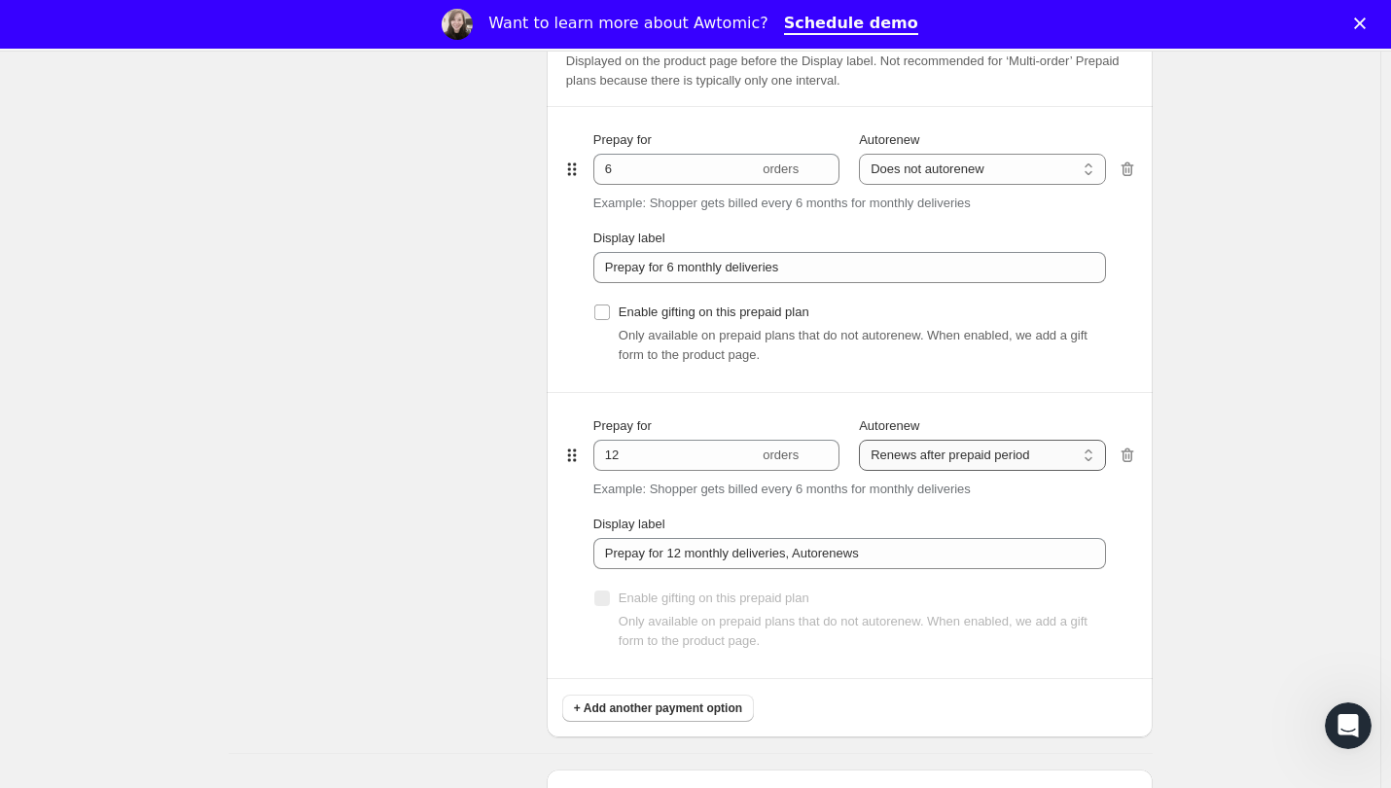
click at [908, 461] on select "Does not autorenew Renews after prepaid period" at bounding box center [982, 455] width 246 height 31
select select "DISABLED"
click at [864, 440] on select "Does not autorenew Renews after prepaid period" at bounding box center [982, 455] width 246 height 31
type input "Prepay for 12 monthly deliveries"
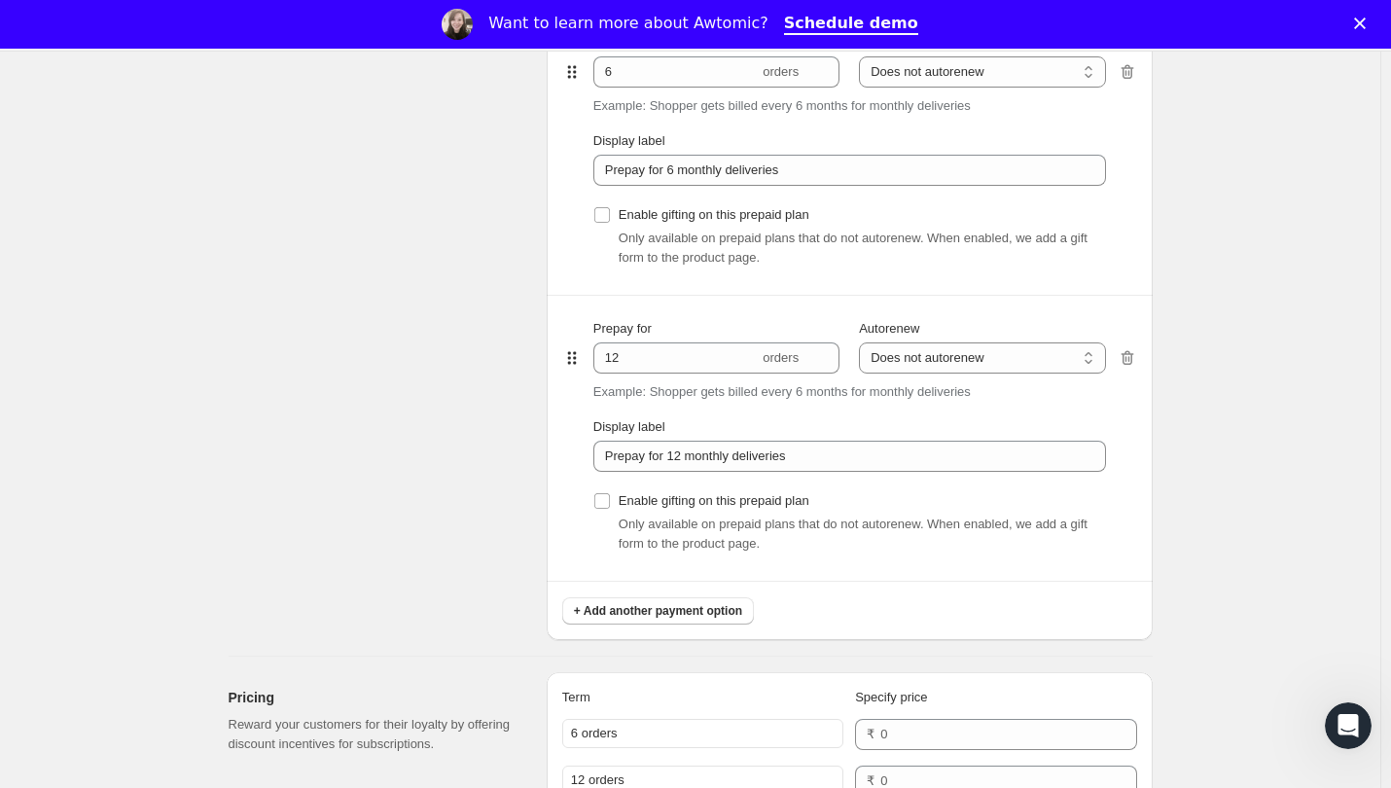
scroll to position [1556, 0]
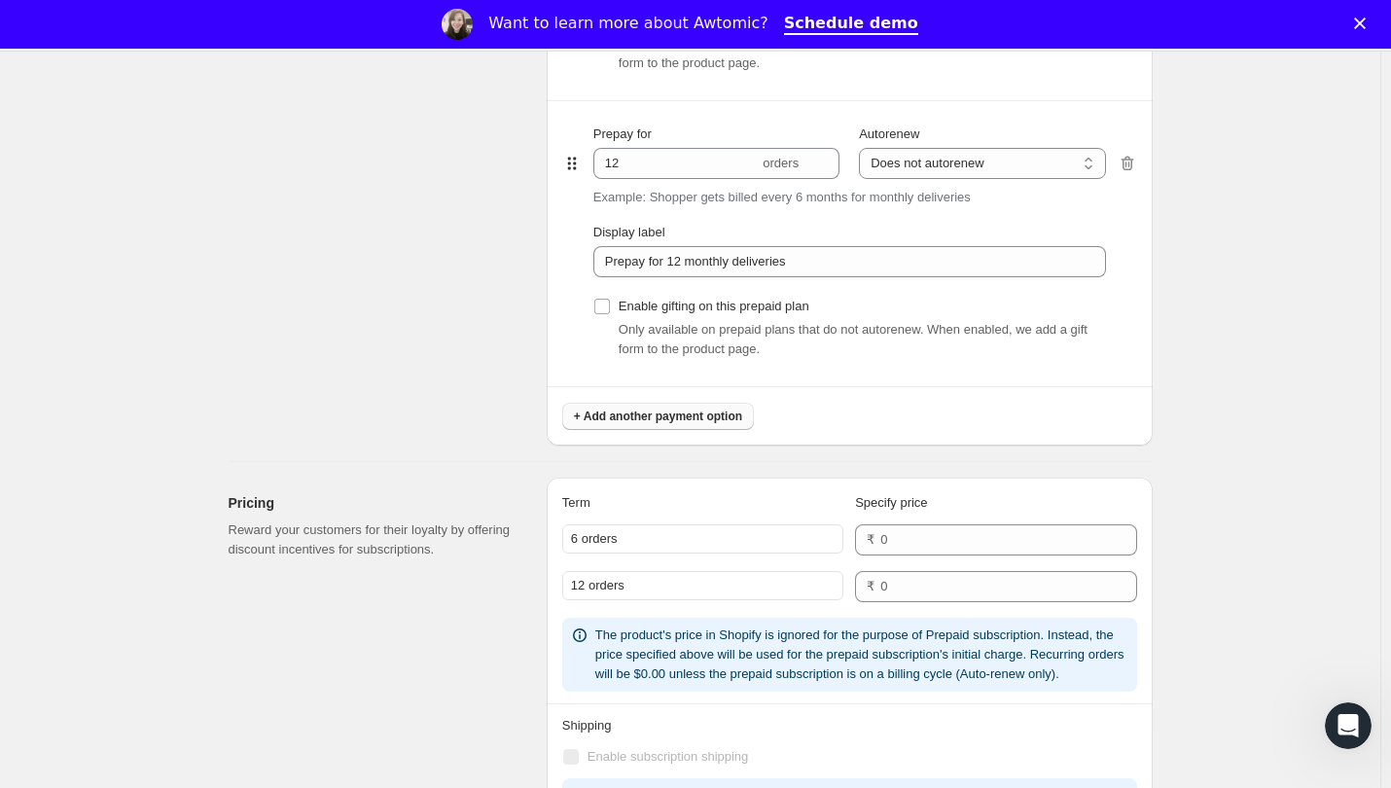
click at [696, 426] on button "+ Add another payment option" at bounding box center [658, 416] width 192 height 27
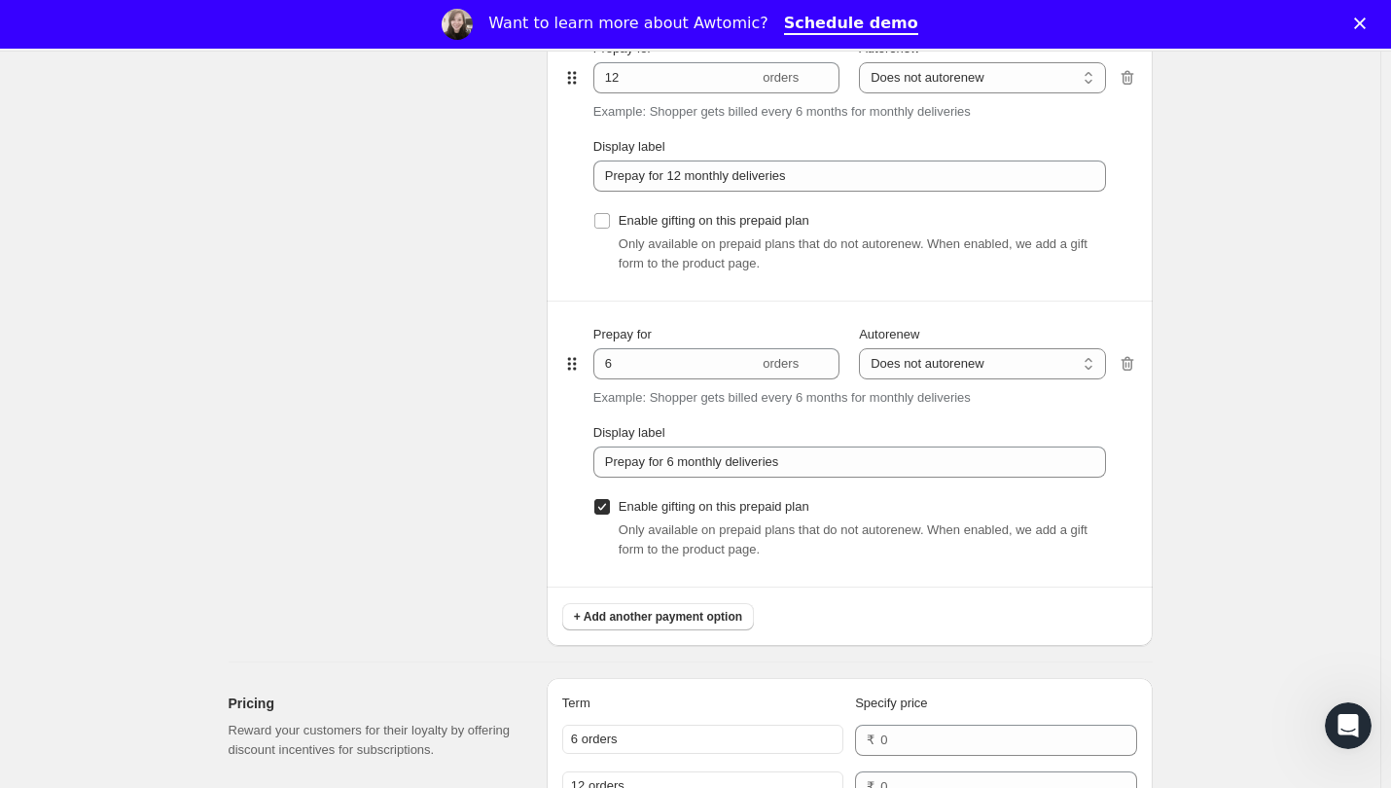
scroll to position [1653, 0]
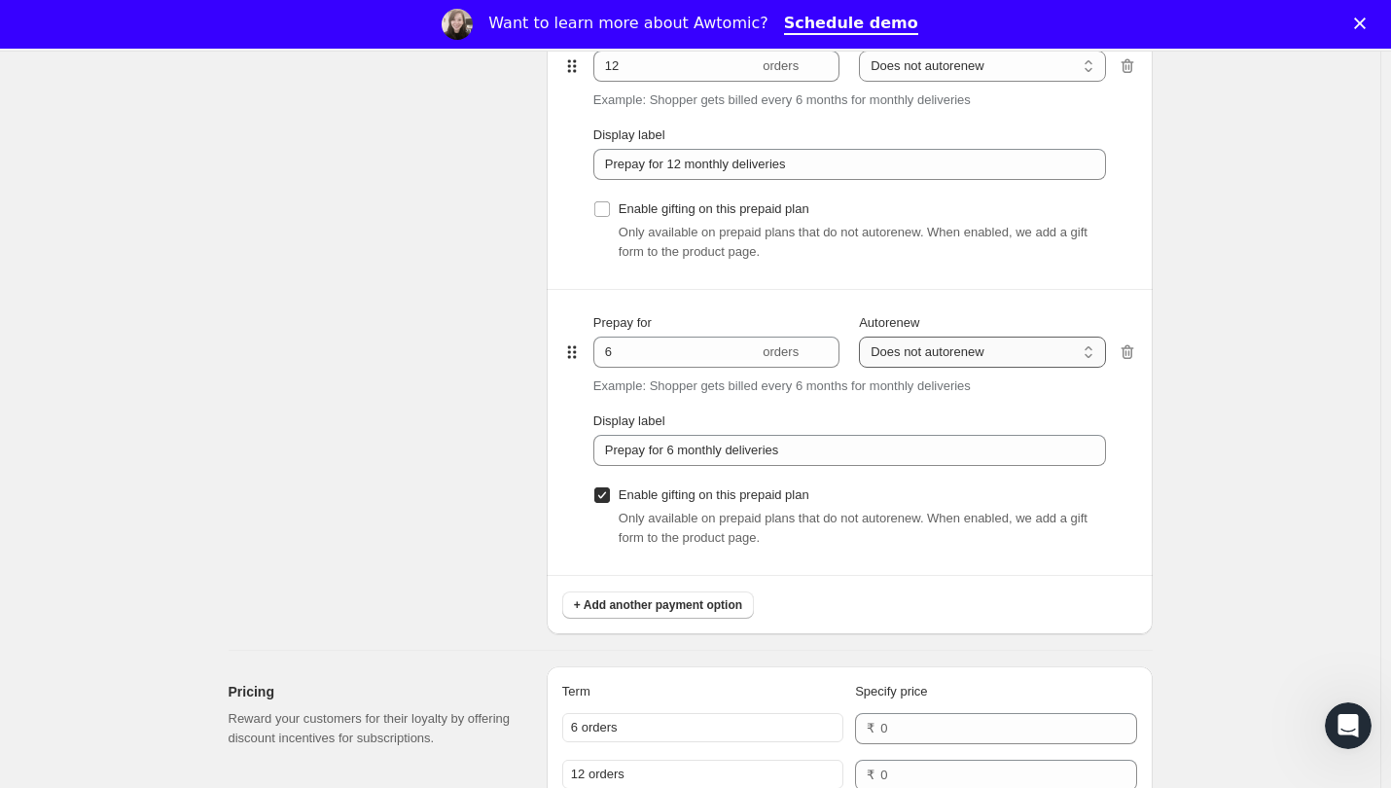
click at [958, 357] on select "Does not autorenew Renews after prepaid period" at bounding box center [982, 351] width 246 height 31
click at [953, 328] on div "Autorenew" at bounding box center [982, 322] width 246 height 19
click at [777, 395] on p "Example: Shopper gets billed every 6 months for monthly deliveries" at bounding box center [781, 385] width 377 height 19
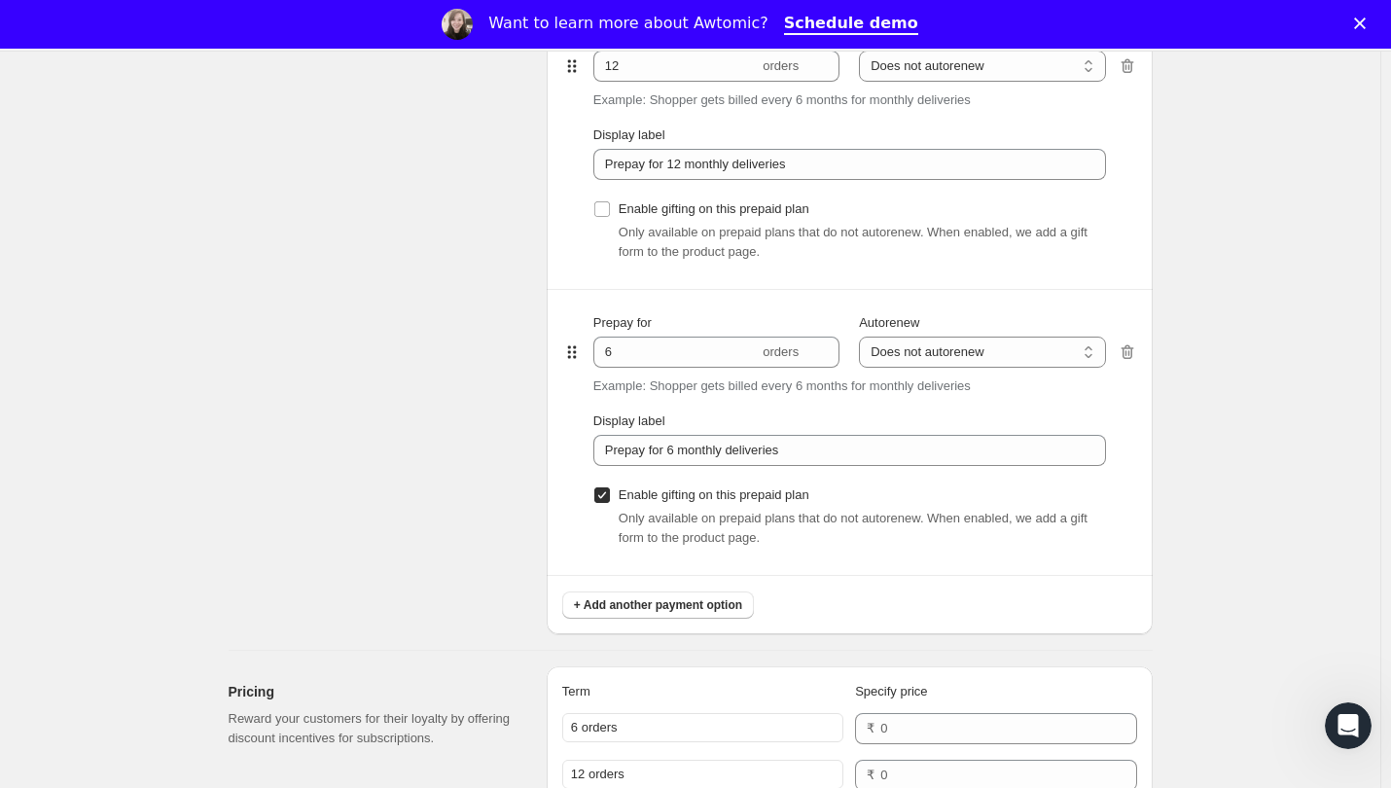
click at [941, 393] on p "Example: Shopper gets billed every 6 months for monthly deliveries" at bounding box center [781, 385] width 377 height 19
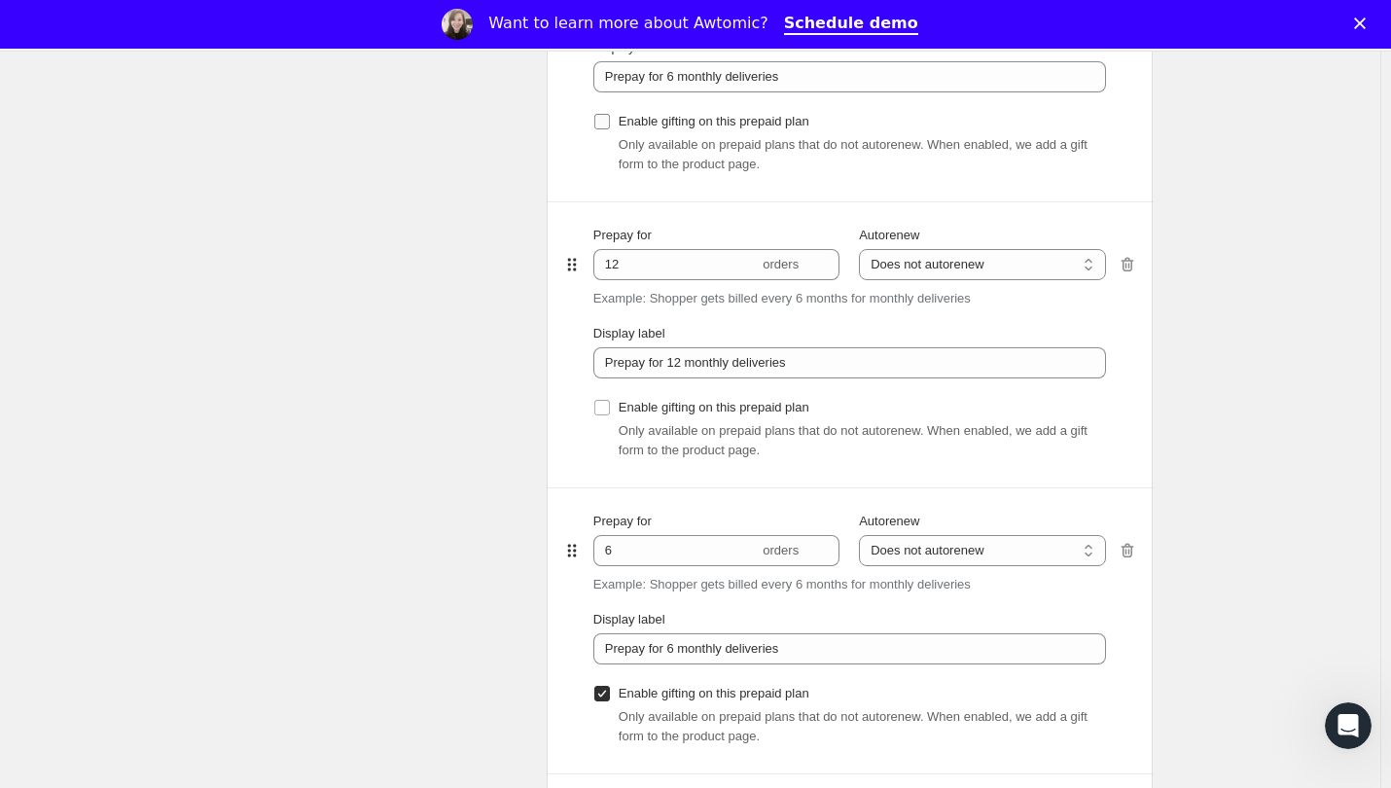
scroll to position [1459, 0]
radio input "true"
select select "WEEK"
select select "MONTH"
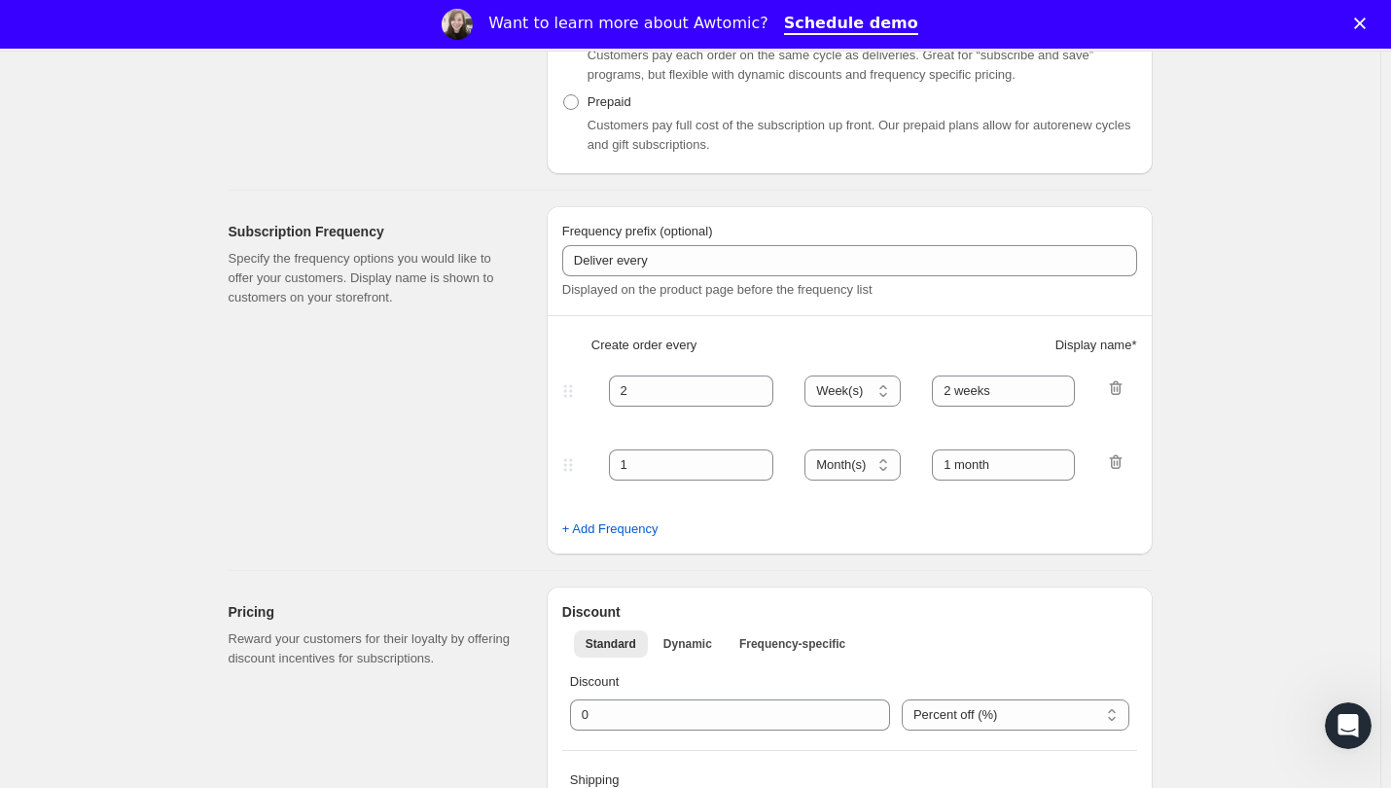
scroll to position [292, 0]
